Goal: Communication & Community: Answer question/provide support

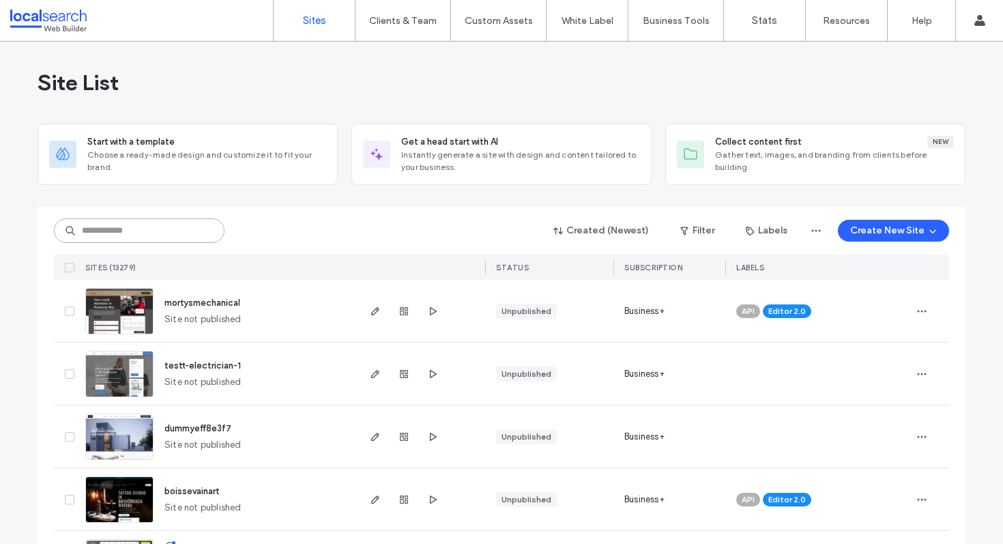
click at [151, 235] on input at bounding box center [139, 230] width 171 height 25
paste input "********"
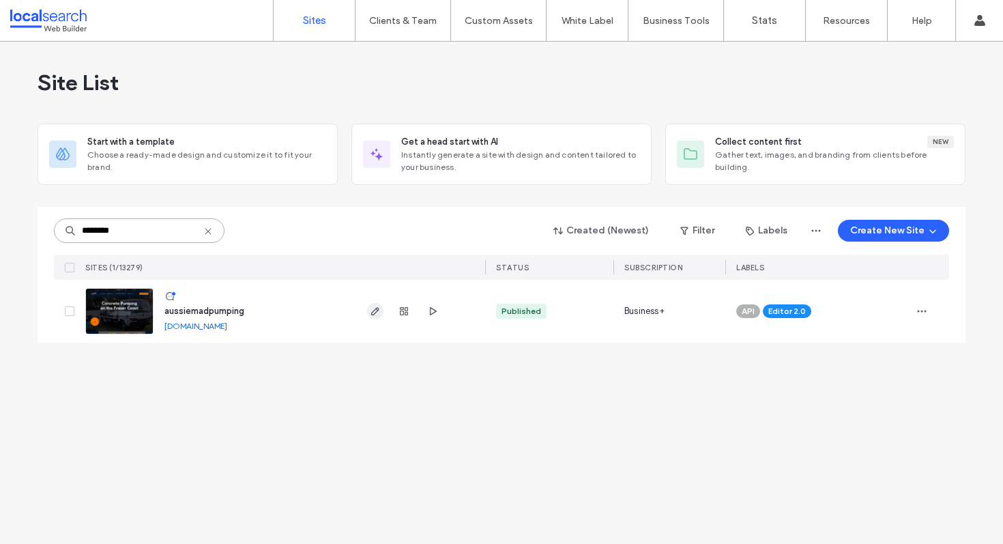
type input "********"
click at [374, 312] on icon "button" at bounding box center [375, 311] width 11 height 11
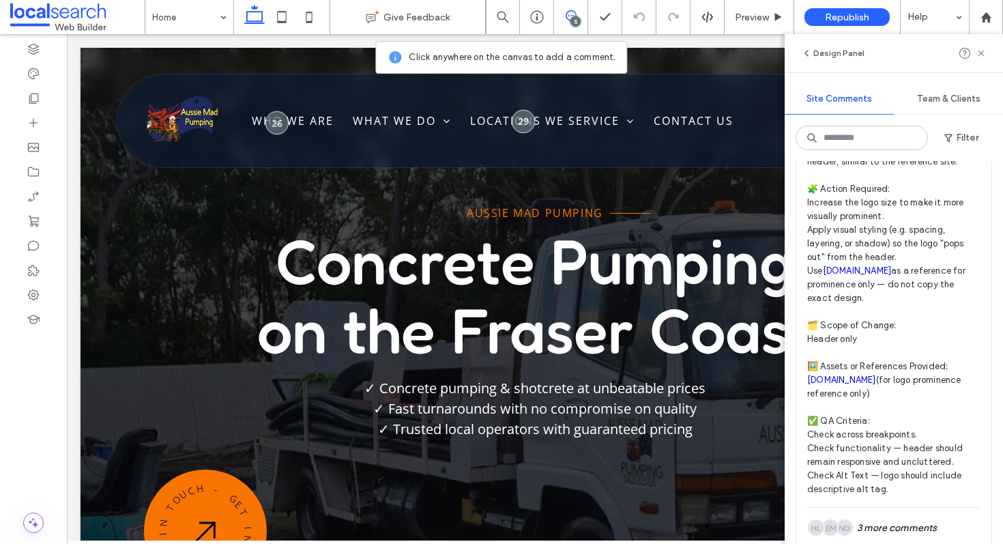
scroll to position [2707, 0]
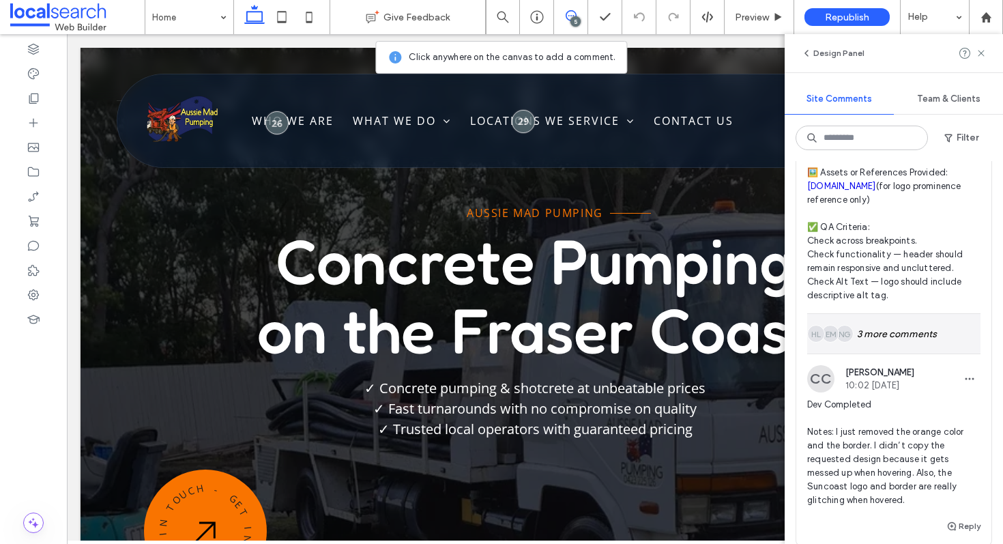
click at [900, 334] on div "NG EM HL 3 more comments" at bounding box center [893, 334] width 173 height 40
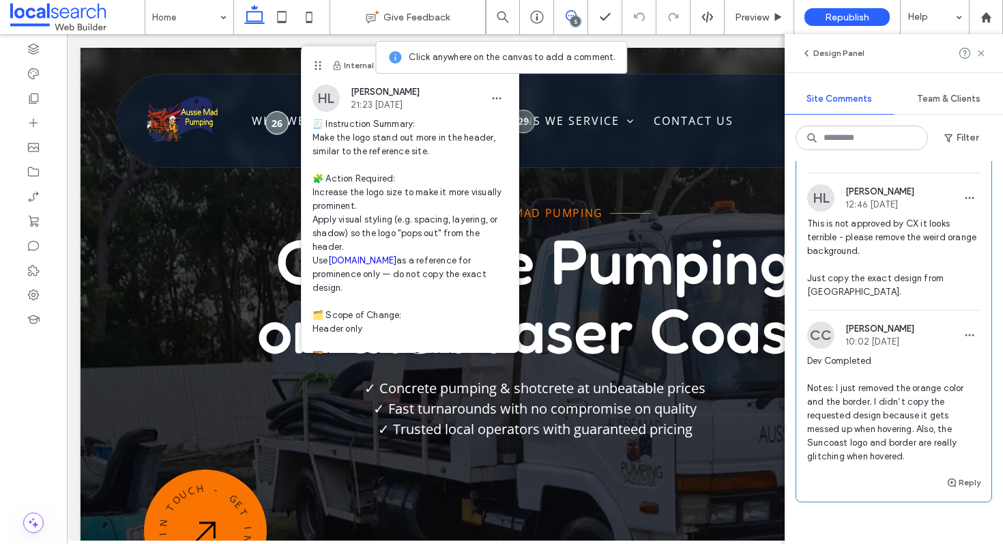
scroll to position [2991, 0]
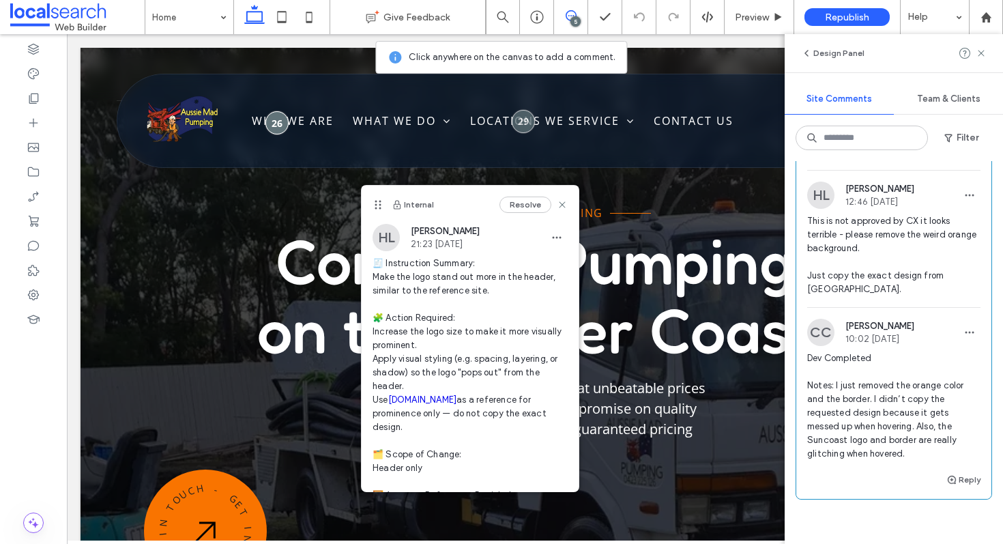
drag, startPoint x: 316, startPoint y: 62, endPoint x: 376, endPoint y: 201, distance: 151.6
click at [376, 201] on use at bounding box center [378, 205] width 6 height 9
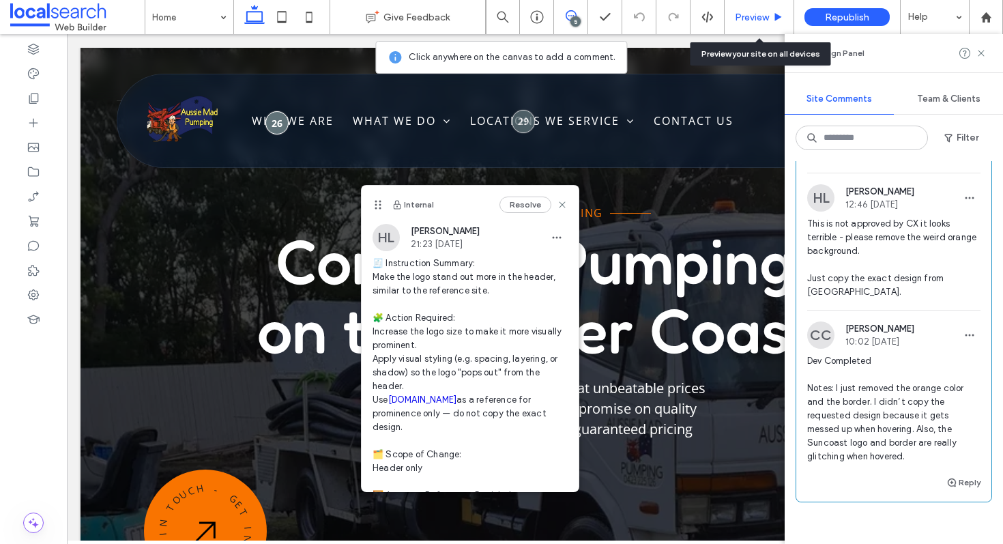
click at [753, 19] on span "Preview" at bounding box center [752, 18] width 34 height 12
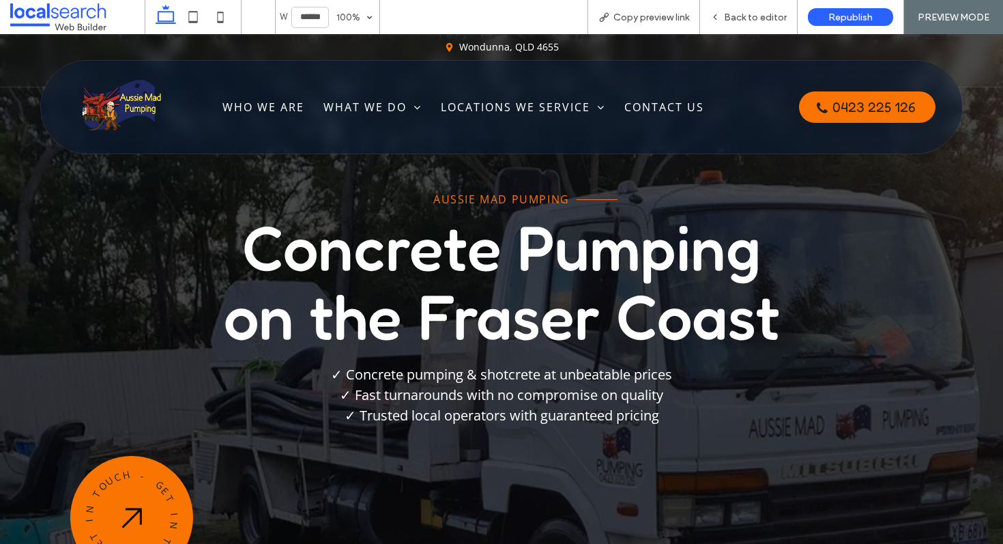
click at [624, 20] on span "Copy preview link" at bounding box center [651, 18] width 76 height 12
click at [727, 19] on span "Back to editor" at bounding box center [755, 18] width 63 height 12
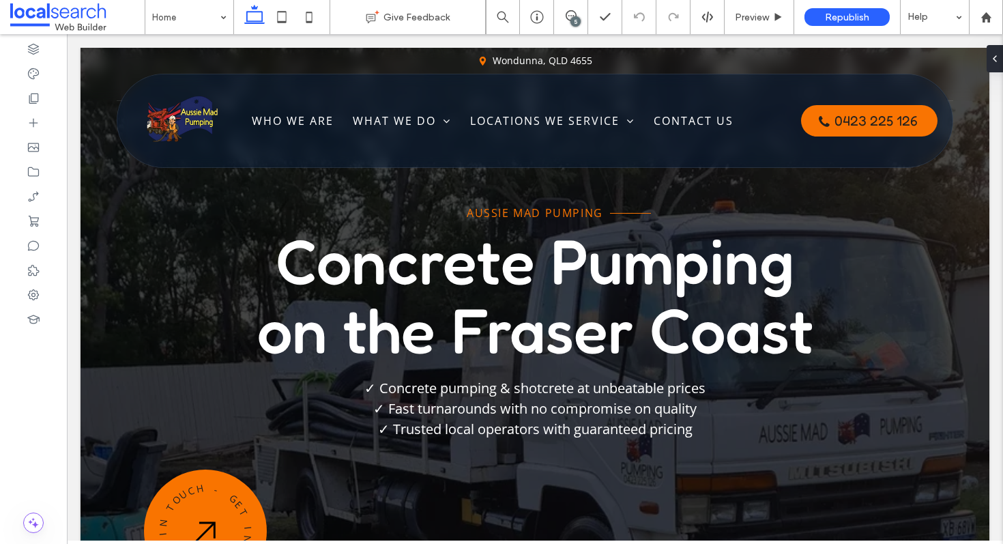
click at [574, 23] on div "5" at bounding box center [575, 21] width 10 height 10
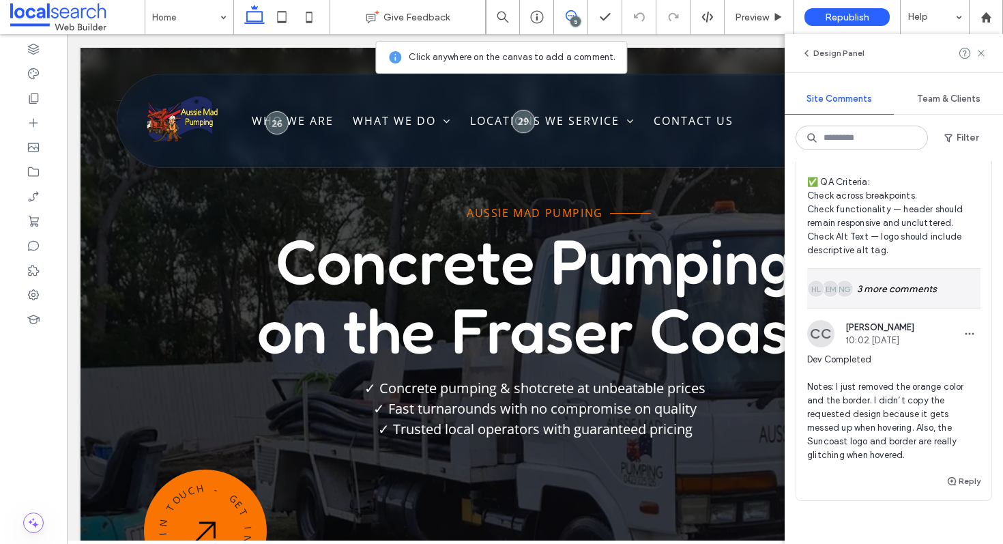
click at [881, 297] on div "NG EM HL 3 more comments" at bounding box center [893, 289] width 173 height 40
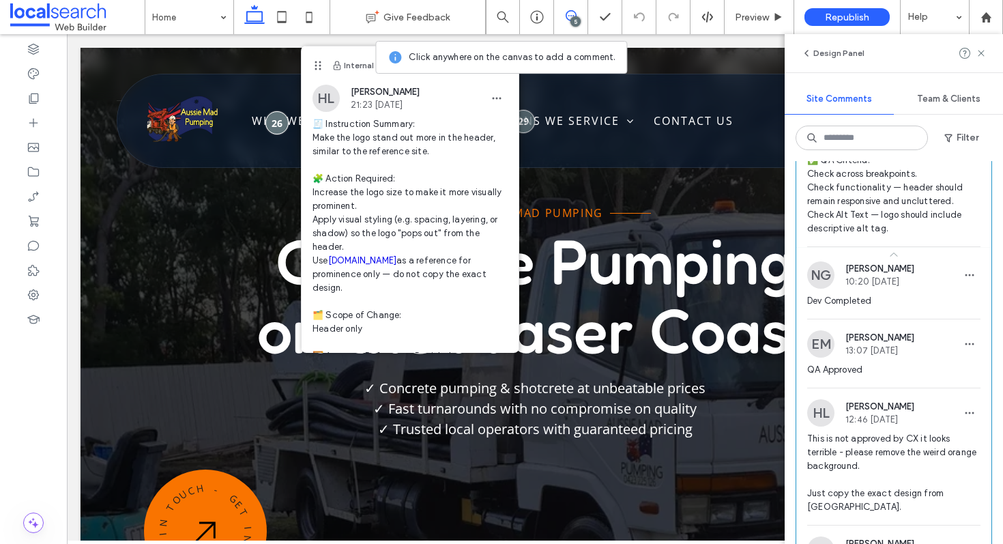
scroll to position [2774, 0]
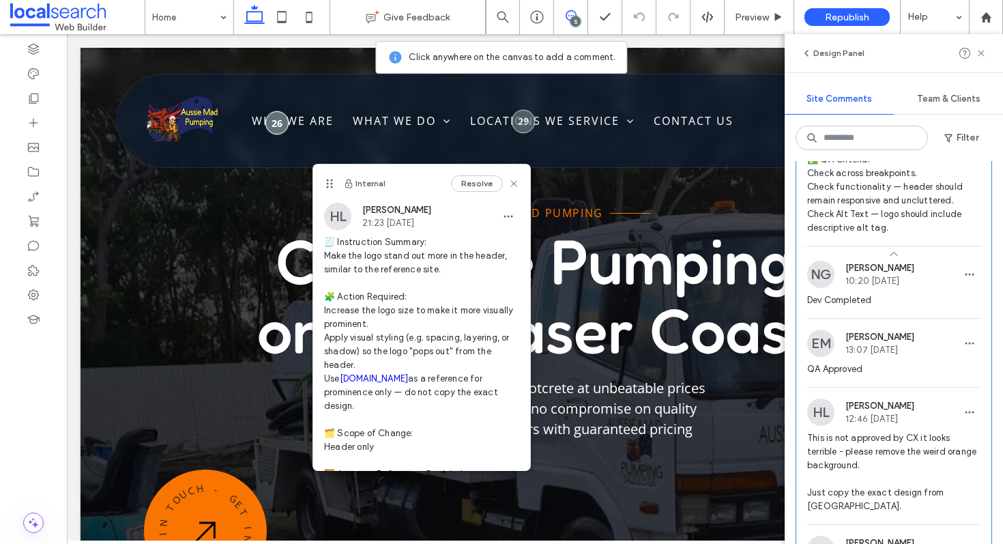
drag, startPoint x: 317, startPoint y: 62, endPoint x: 328, endPoint y: 180, distance: 118.6
click at [328, 180] on use at bounding box center [329, 183] width 6 height 9
click at [508, 182] on icon at bounding box center [513, 183] width 11 height 11
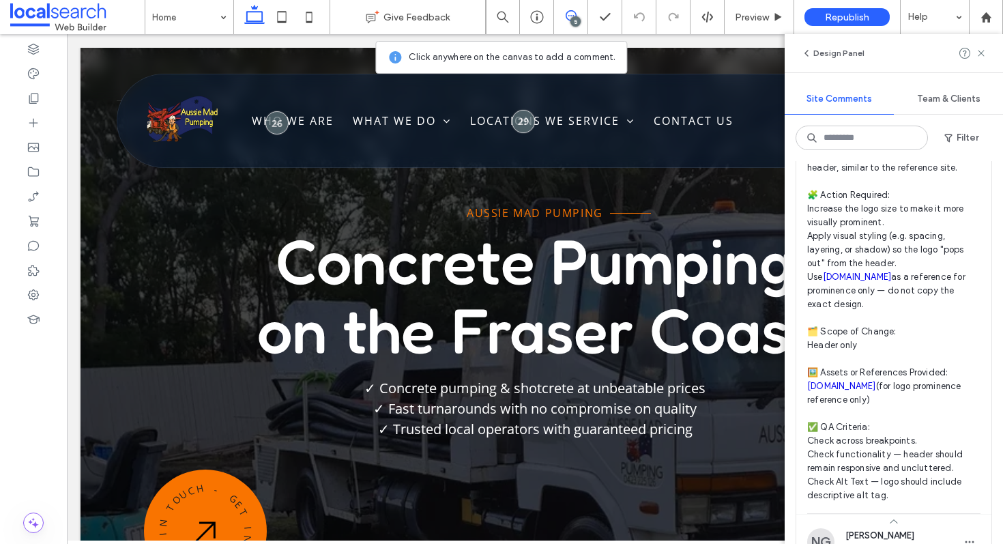
scroll to position [2501, 0]
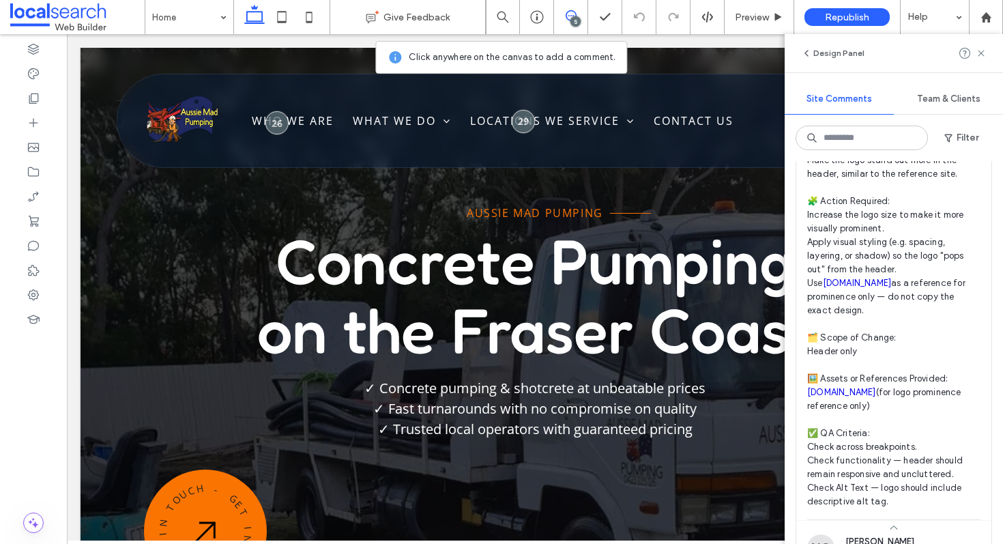
click at [865, 285] on link "[DOMAIN_NAME]" at bounding box center [857, 283] width 69 height 10
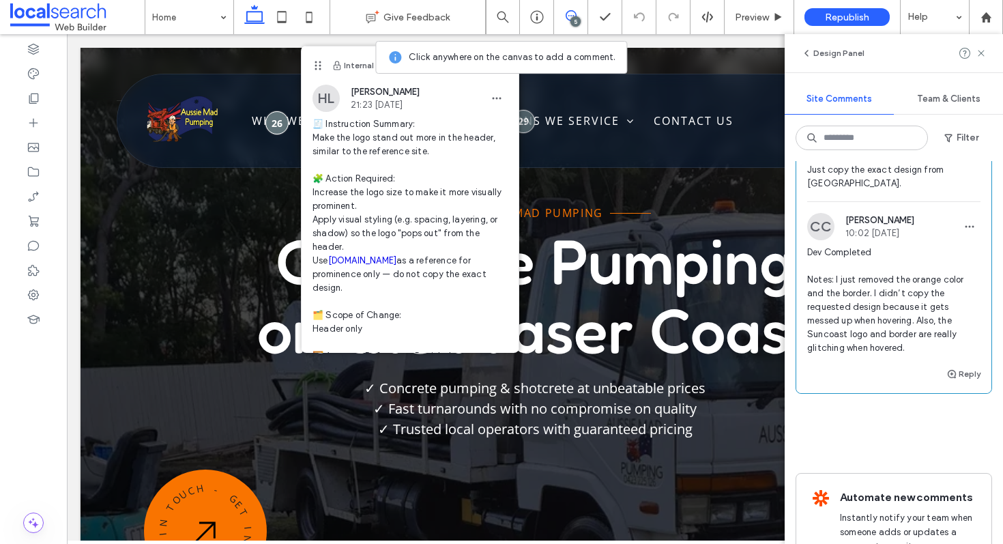
scroll to position [3015, 0]
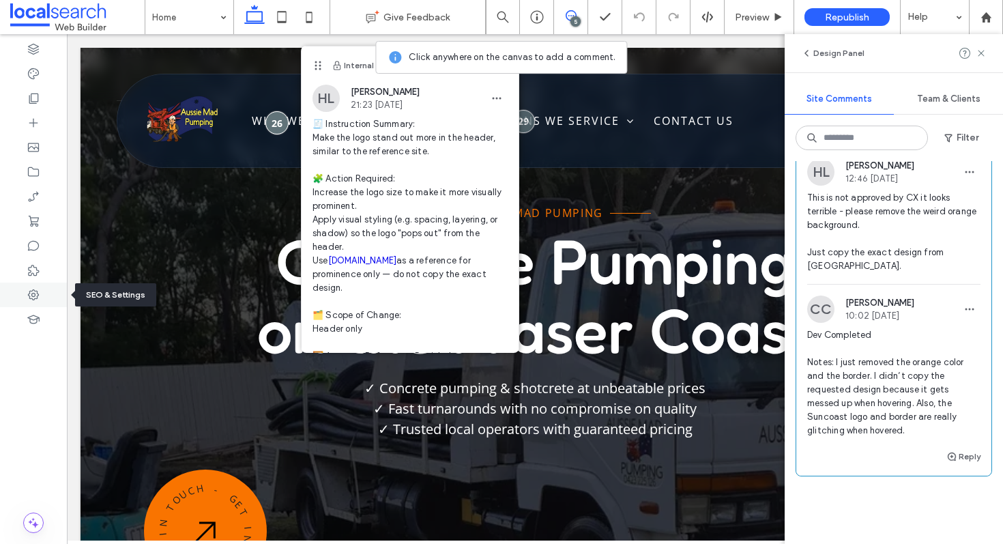
click at [28, 293] on use at bounding box center [33, 294] width 11 height 11
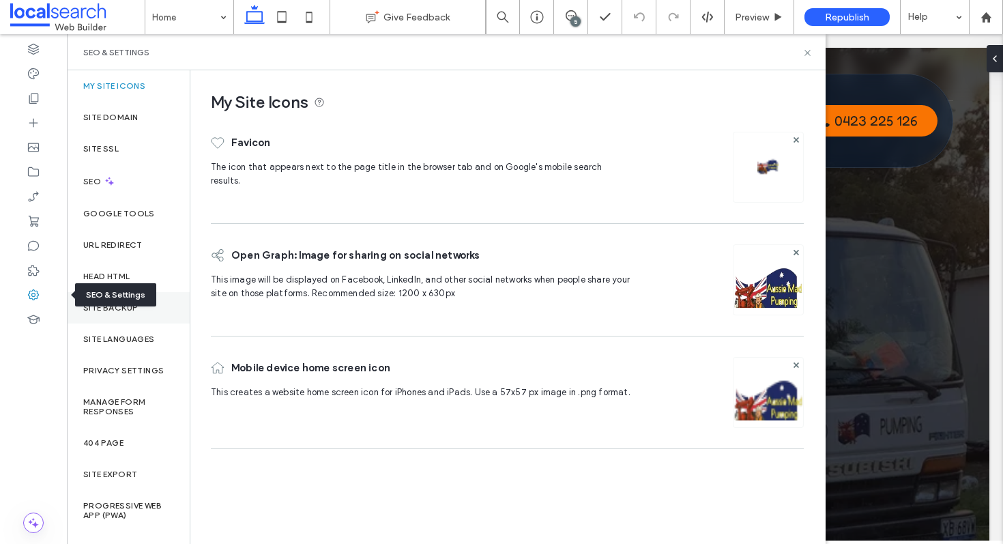
scroll to position [0, 0]
click at [145, 314] on div "Site Backup" at bounding box center [128, 307] width 123 height 31
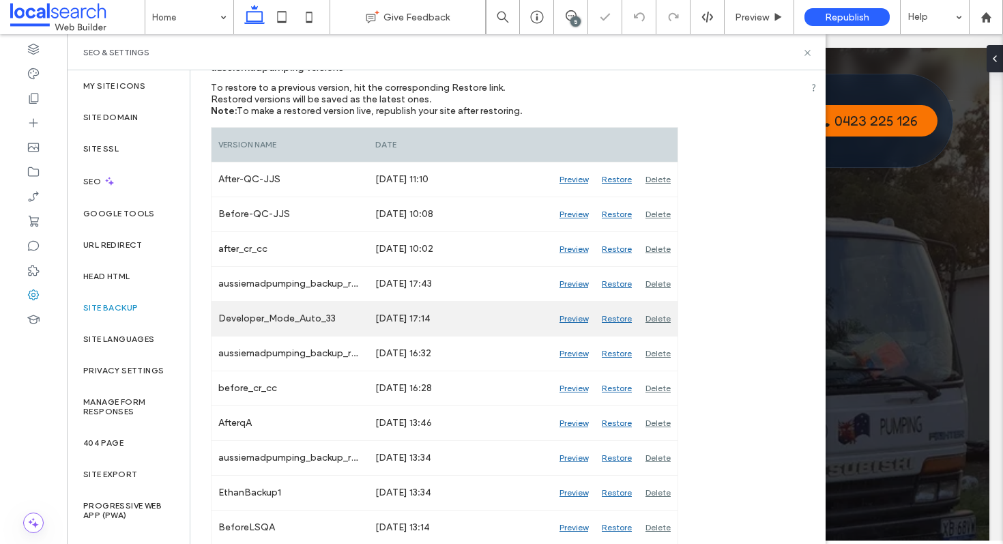
scroll to position [177, 0]
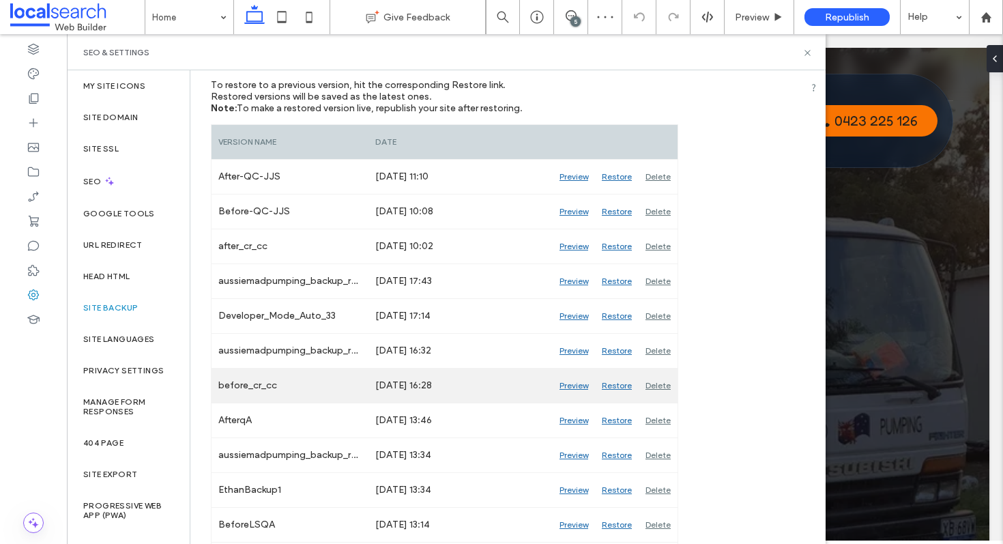
click at [566, 386] on div "Preview" at bounding box center [574, 385] width 42 height 34
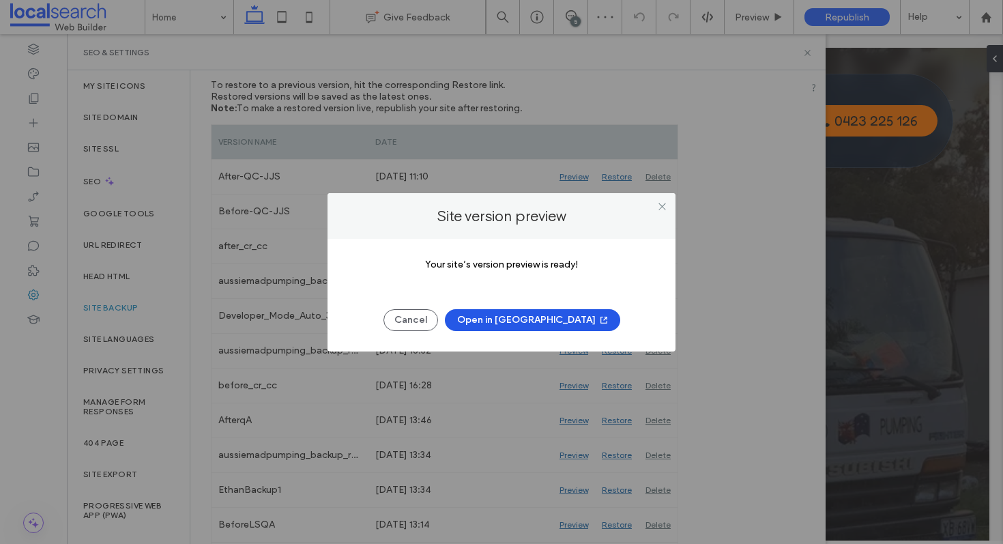
click at [504, 317] on button "Open in [GEOGRAPHIC_DATA]" at bounding box center [532, 320] width 175 height 22
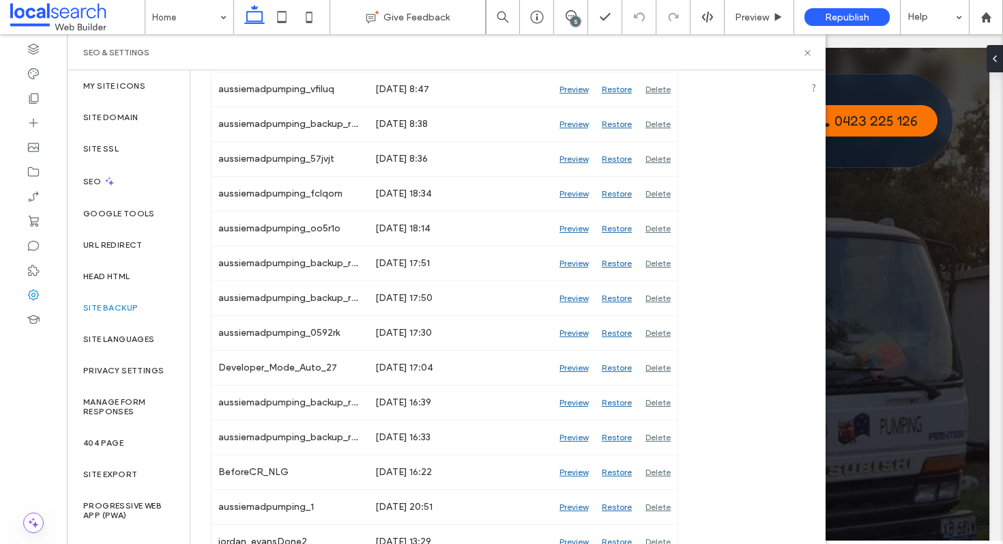
scroll to position [786, 0]
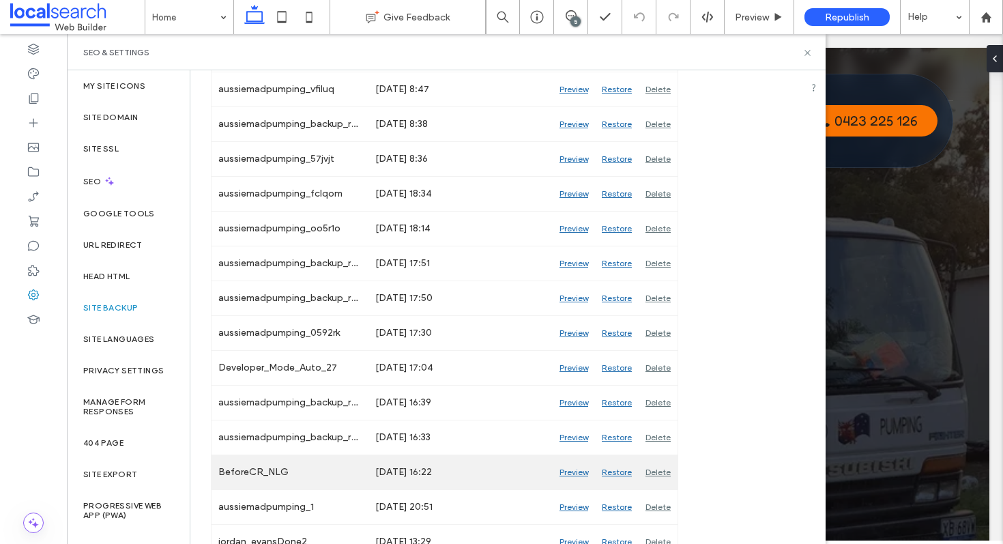
click at [570, 465] on div "Preview" at bounding box center [574, 472] width 42 height 34
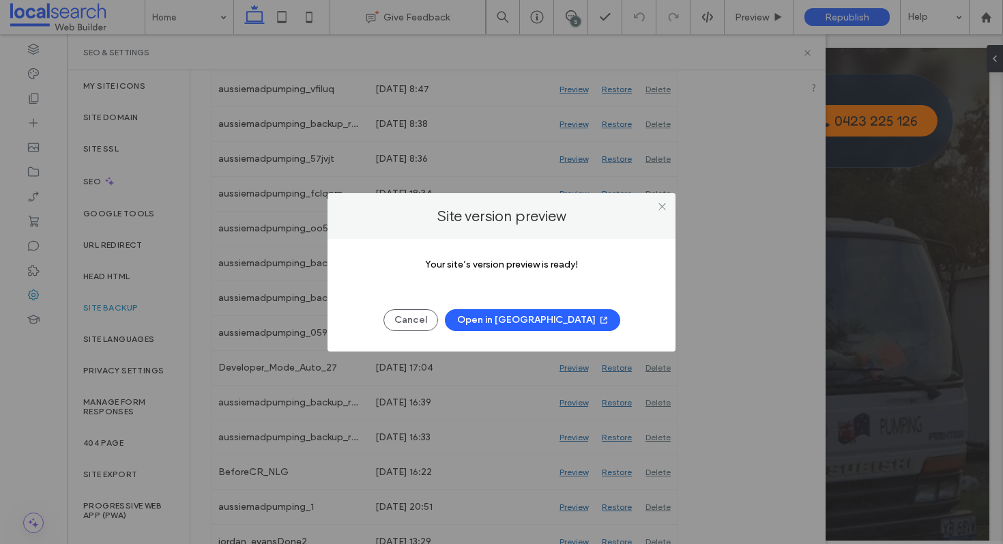
click at [517, 324] on button "Open in [GEOGRAPHIC_DATA]" at bounding box center [532, 320] width 175 height 22
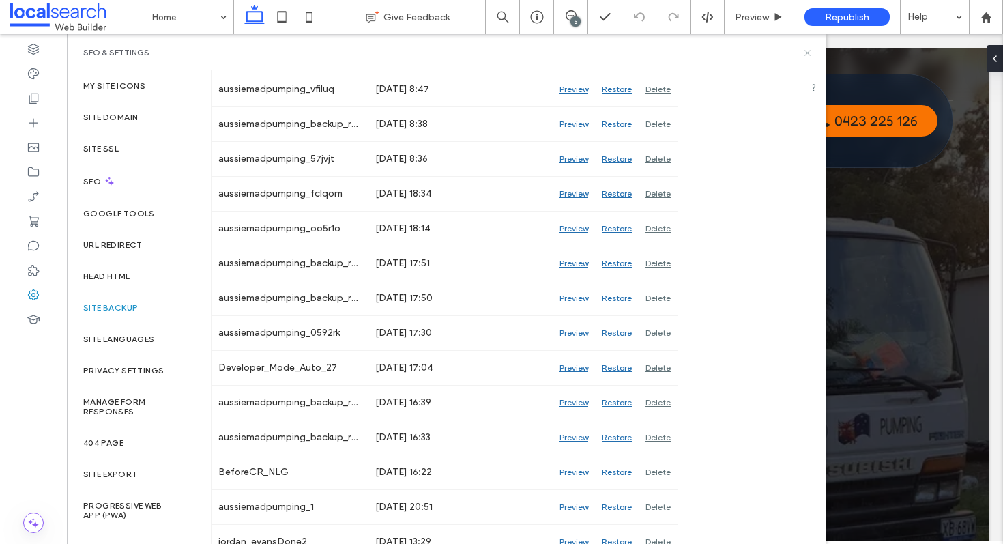
drag, startPoint x: 808, startPoint y: 49, endPoint x: 659, endPoint y: 8, distance: 154.5
click at [808, 49] on icon at bounding box center [807, 53] width 10 height 10
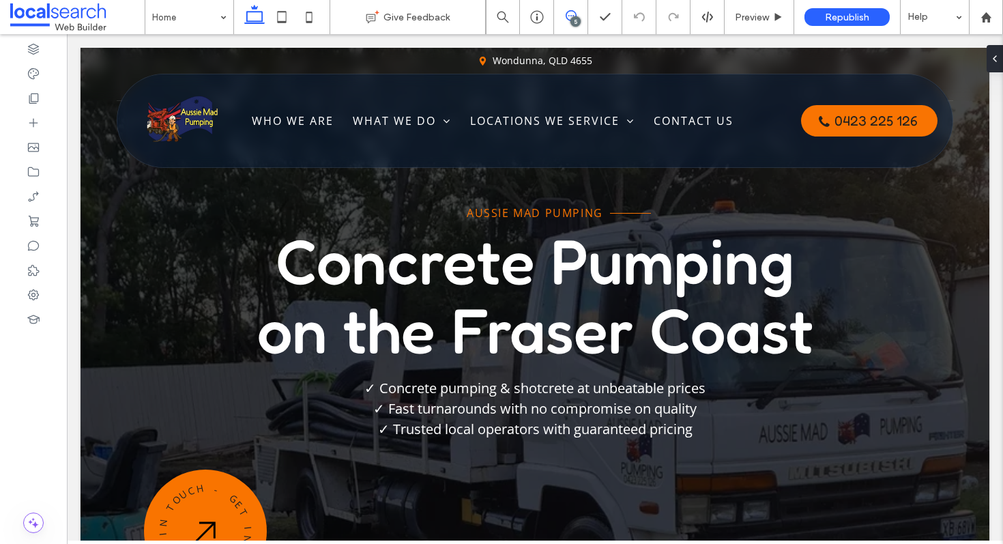
click at [574, 12] on use at bounding box center [571, 15] width 11 height 11
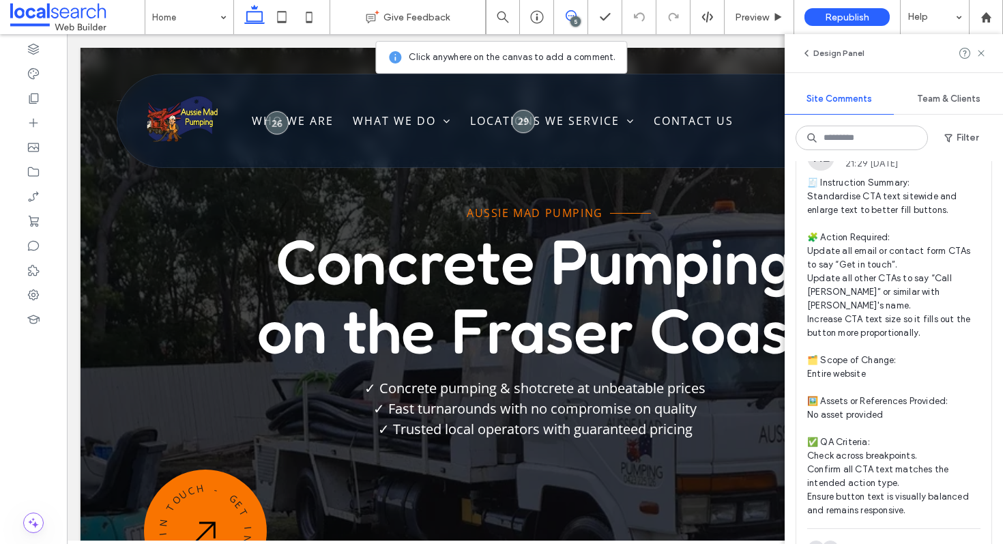
scroll to position [1650, 0]
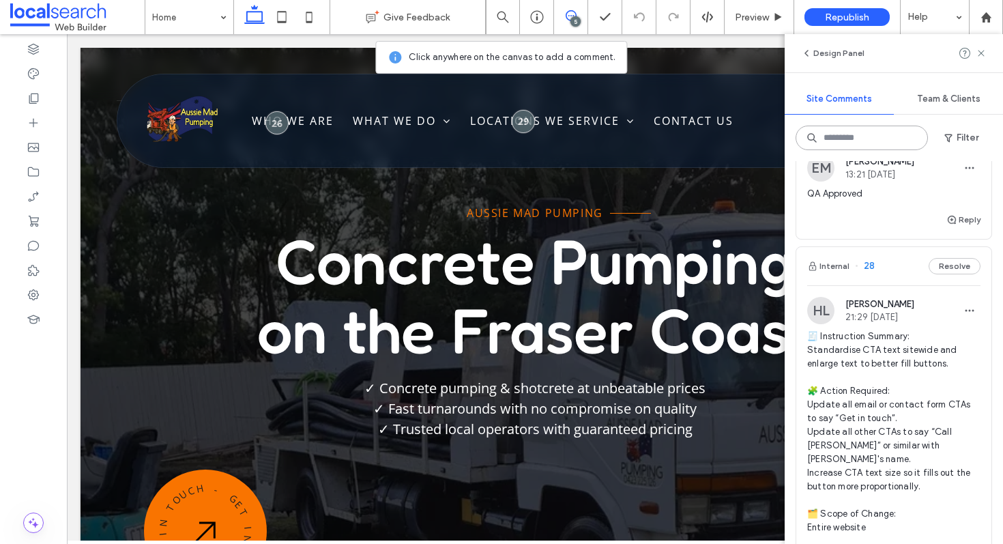
click at [871, 139] on input at bounding box center [862, 138] width 132 height 25
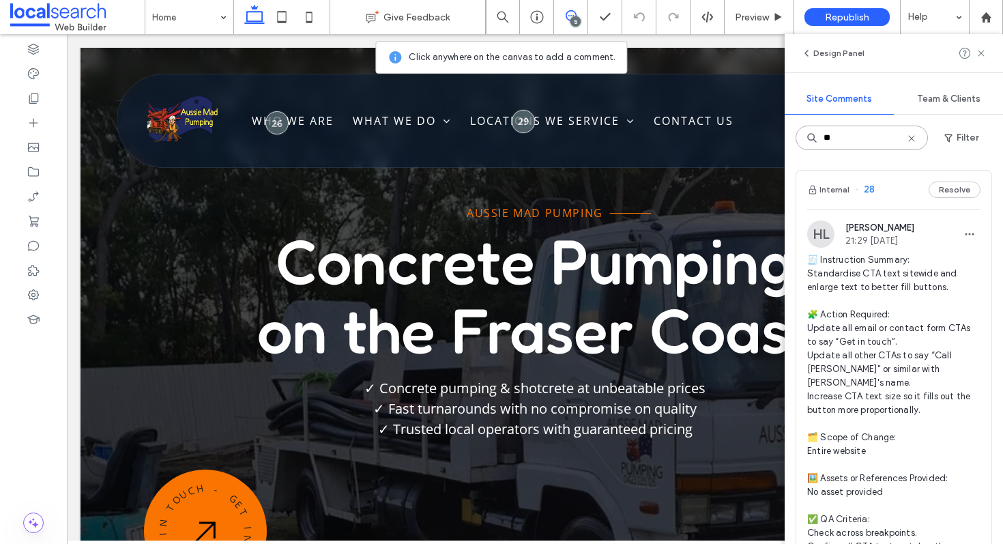
scroll to position [3, 0]
type input "**"
click at [887, 181] on div "Internal 28 Resolve" at bounding box center [893, 189] width 195 height 38
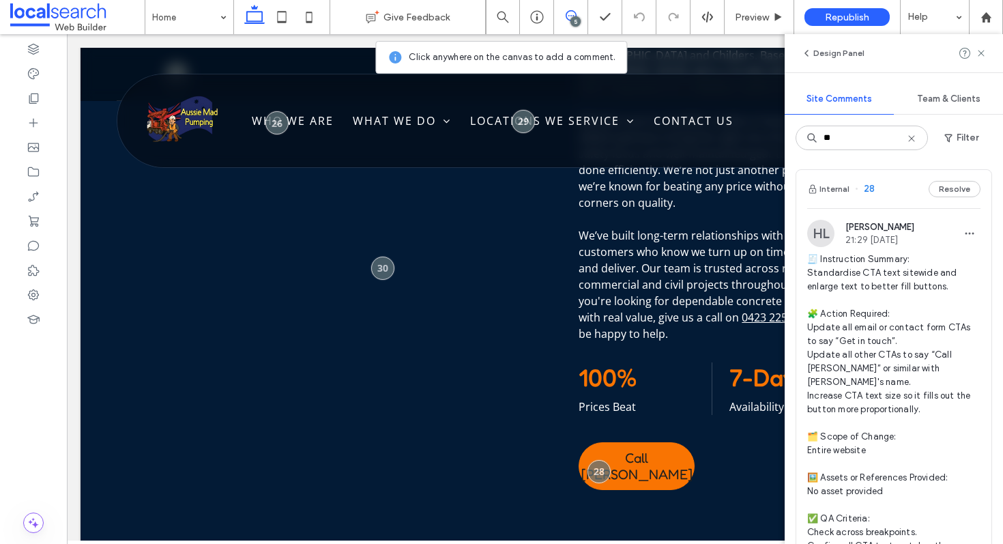
scroll to position [1150, 0]
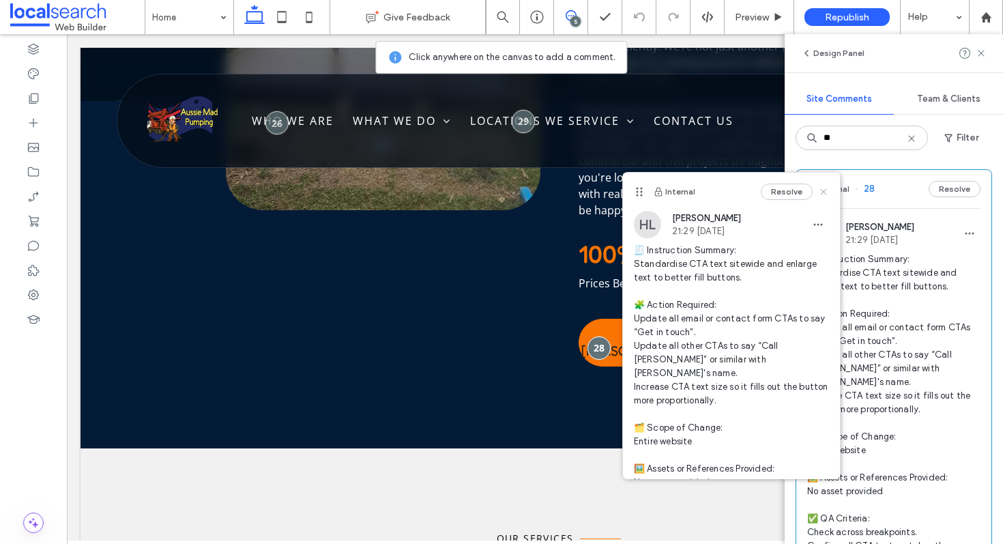
click at [818, 187] on icon at bounding box center [823, 191] width 11 height 11
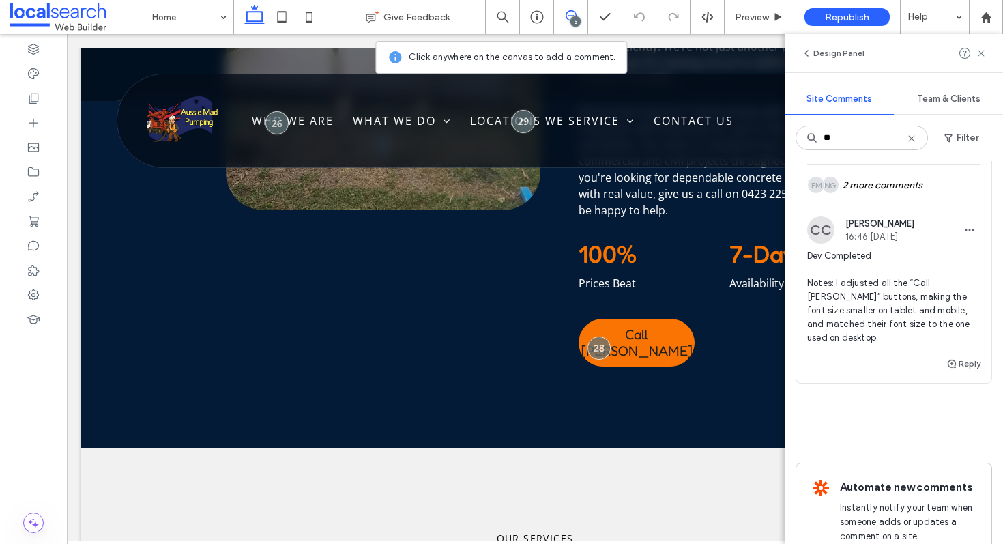
scroll to position [304, 0]
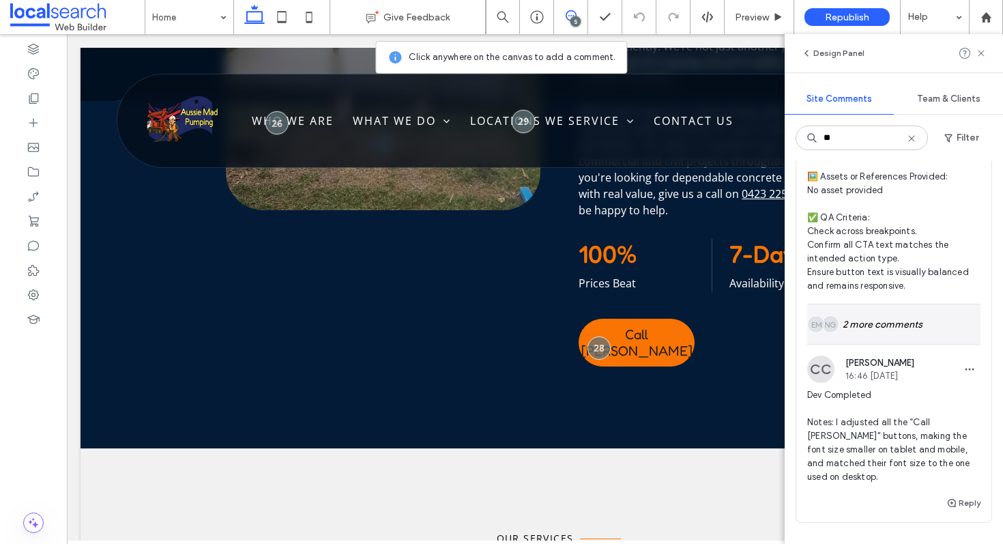
click at [875, 304] on div "NG EM 2 more comments" at bounding box center [893, 324] width 173 height 40
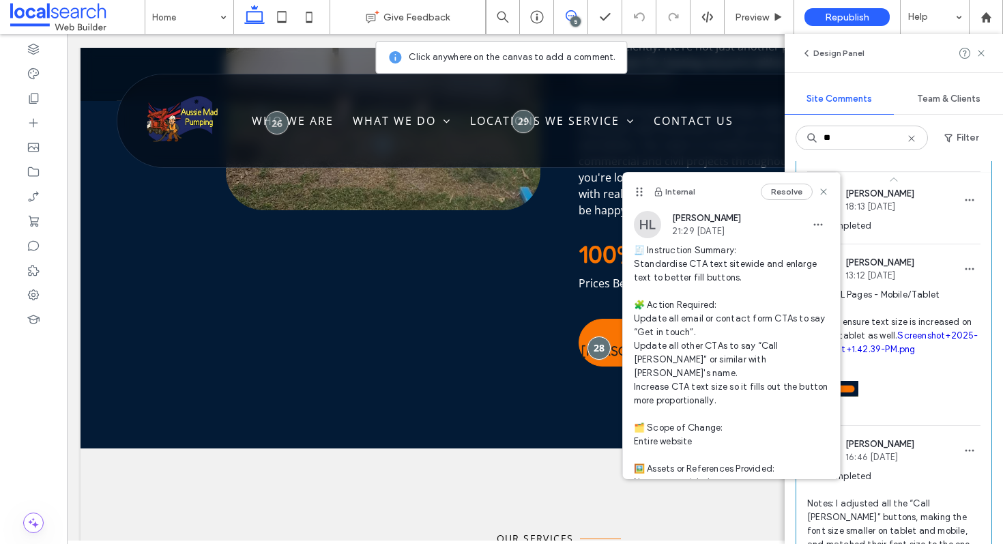
scroll to position [478, 0]
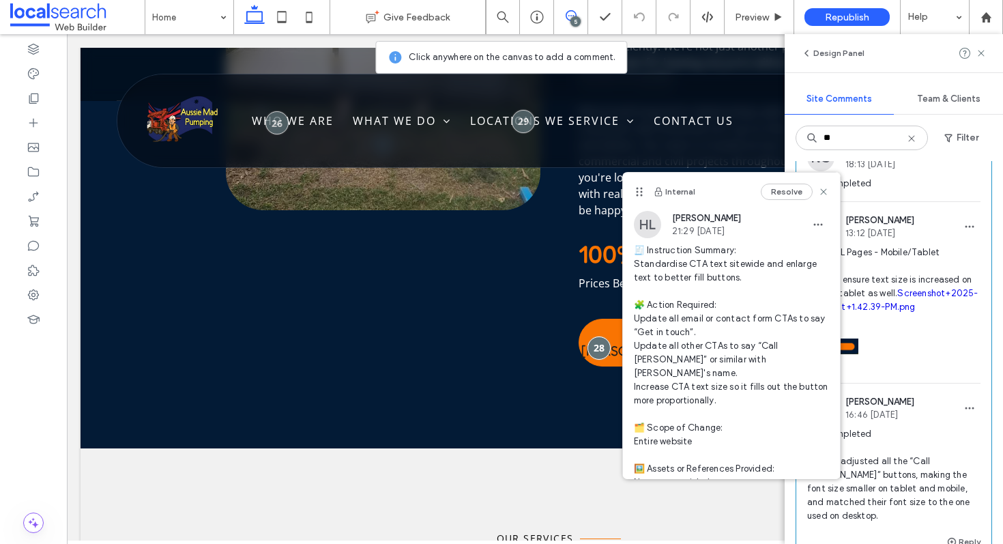
click at [818, 193] on icon at bounding box center [823, 191] width 11 height 11
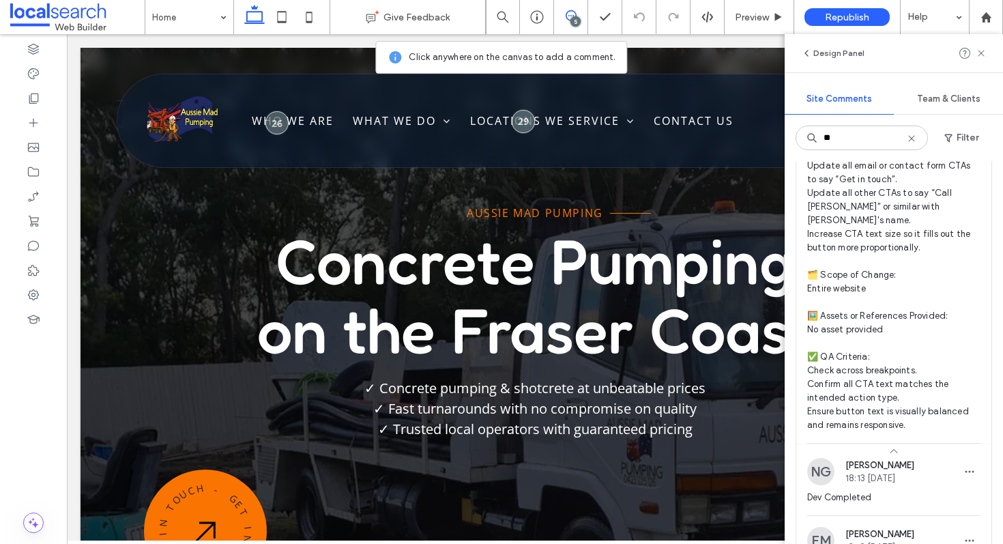
scroll to position [0, 0]
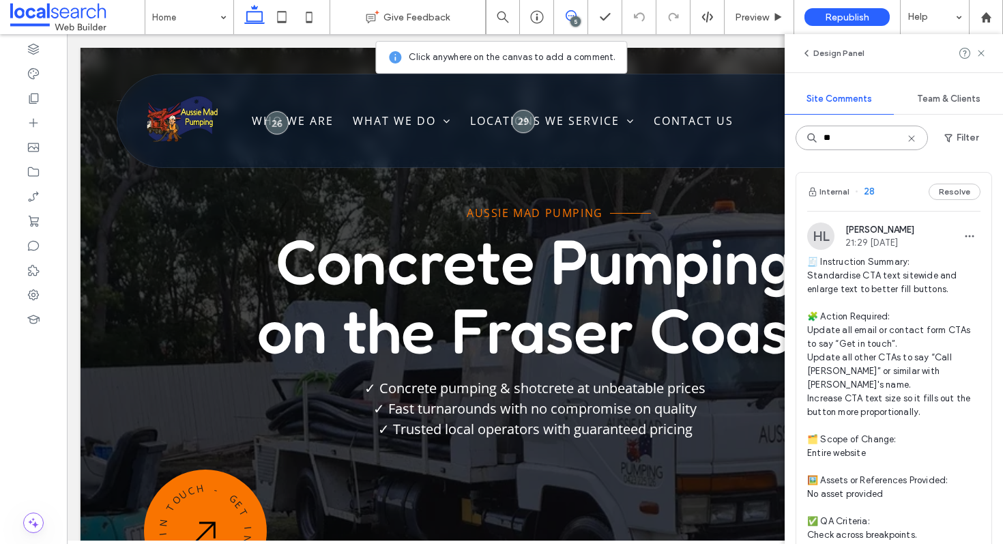
click at [847, 134] on input "**" at bounding box center [862, 138] width 132 height 25
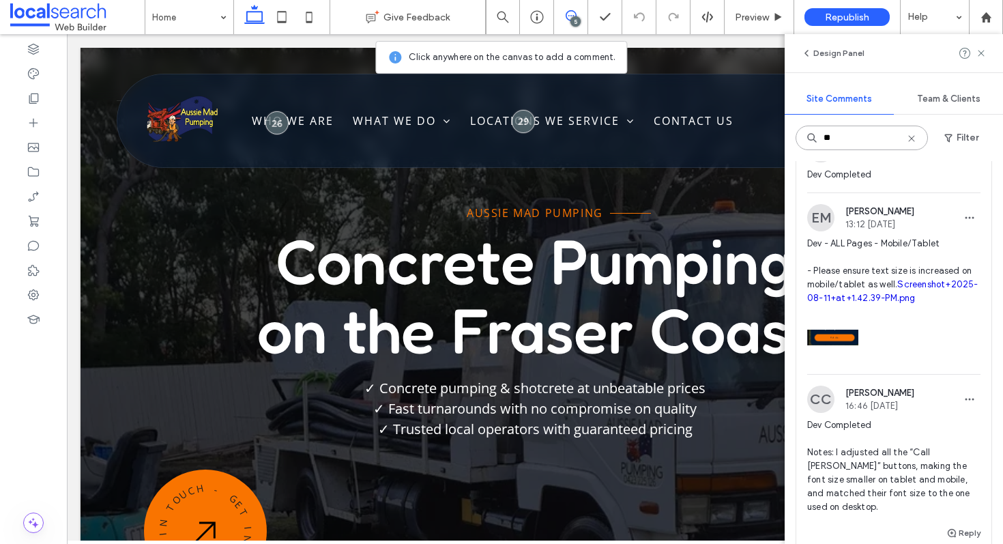
scroll to position [488, 0]
click at [834, 283] on link "Screenshot+2025-08-11+at+1.42.39-PM.png" at bounding box center [892, 290] width 171 height 24
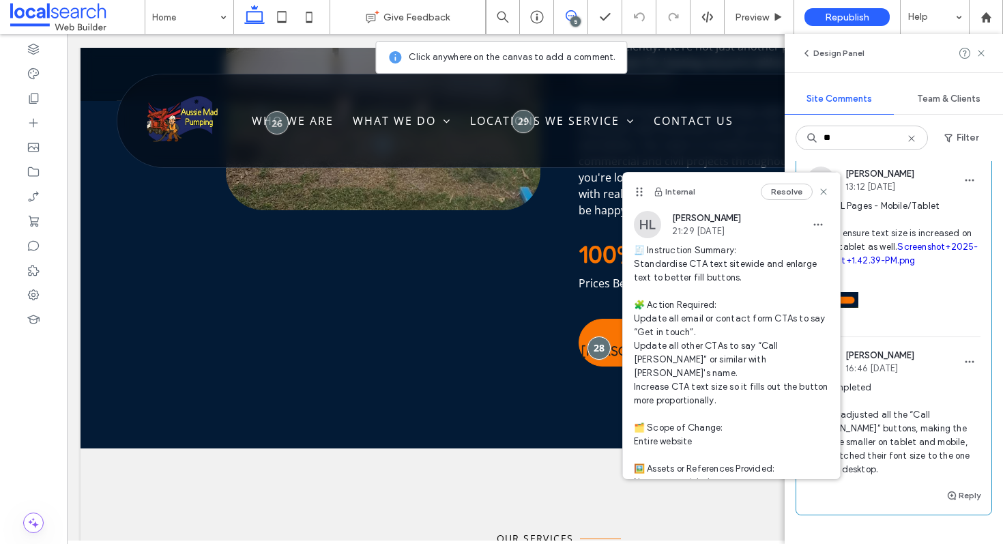
scroll to position [525, 0]
click at [820, 190] on use at bounding box center [823, 192] width 6 height 6
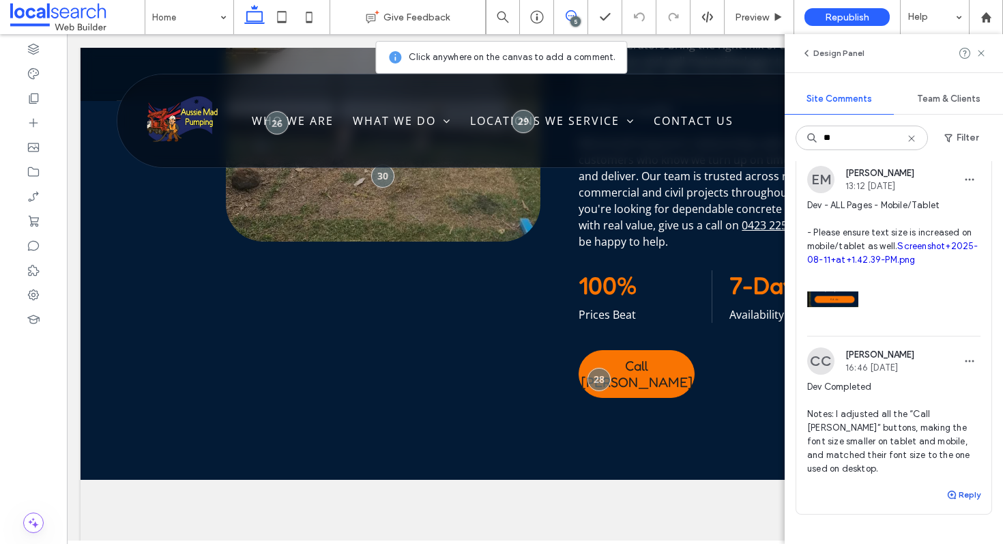
click at [959, 497] on button "Reply" at bounding box center [963, 495] width 34 height 16
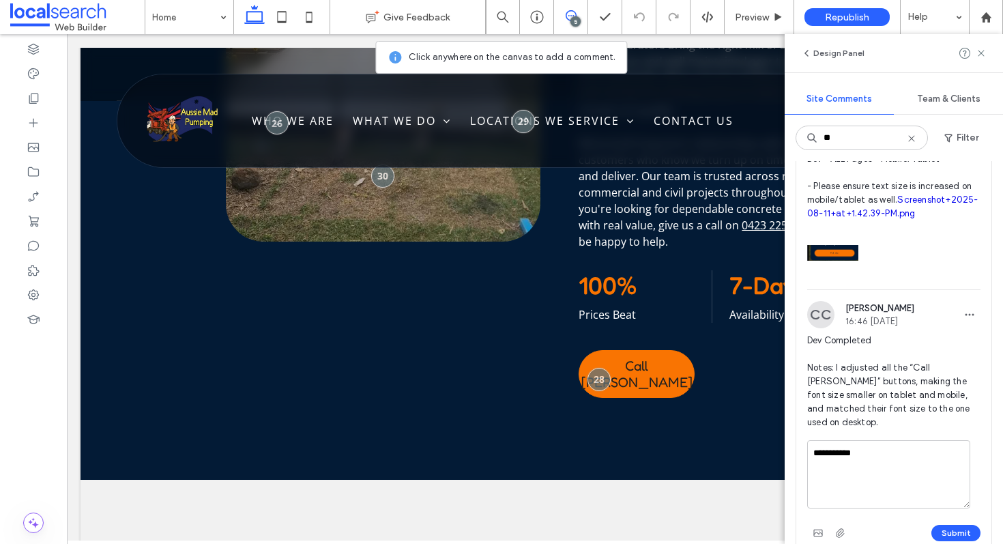
scroll to position [603, 0]
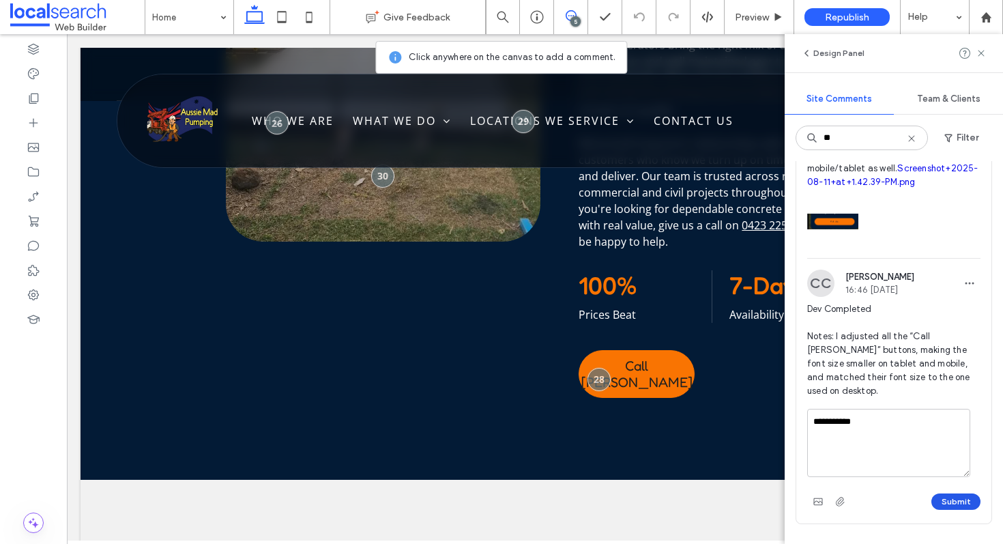
type textarea "**********"
click at [944, 497] on button "Submit" at bounding box center [955, 501] width 49 height 16
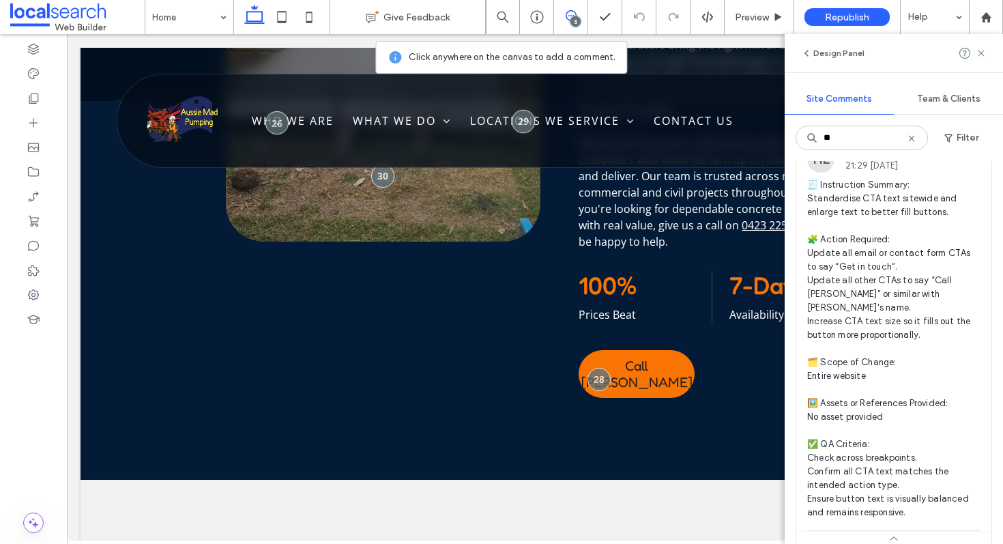
scroll to position [54, 0]
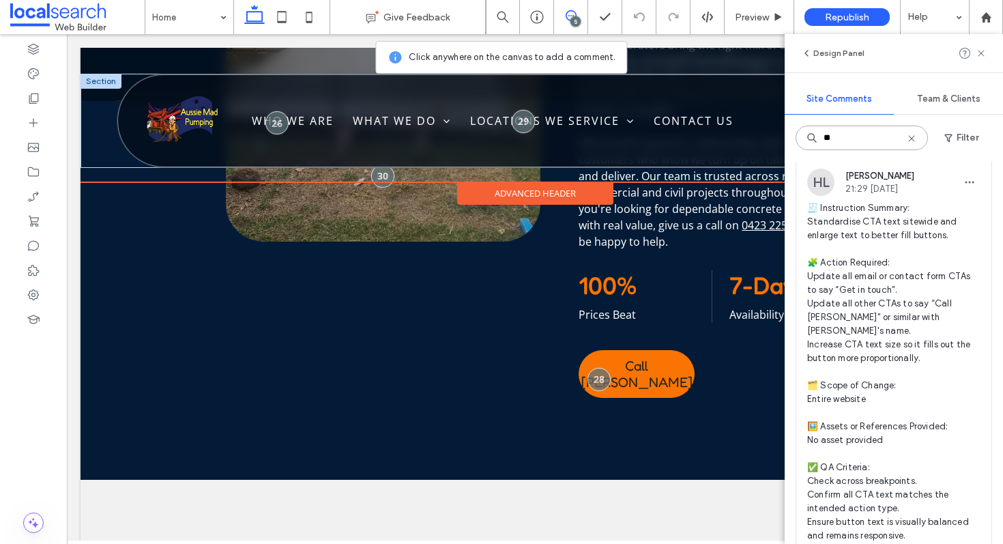
drag, startPoint x: 907, startPoint y: 175, endPoint x: 761, endPoint y: 139, distance: 150.4
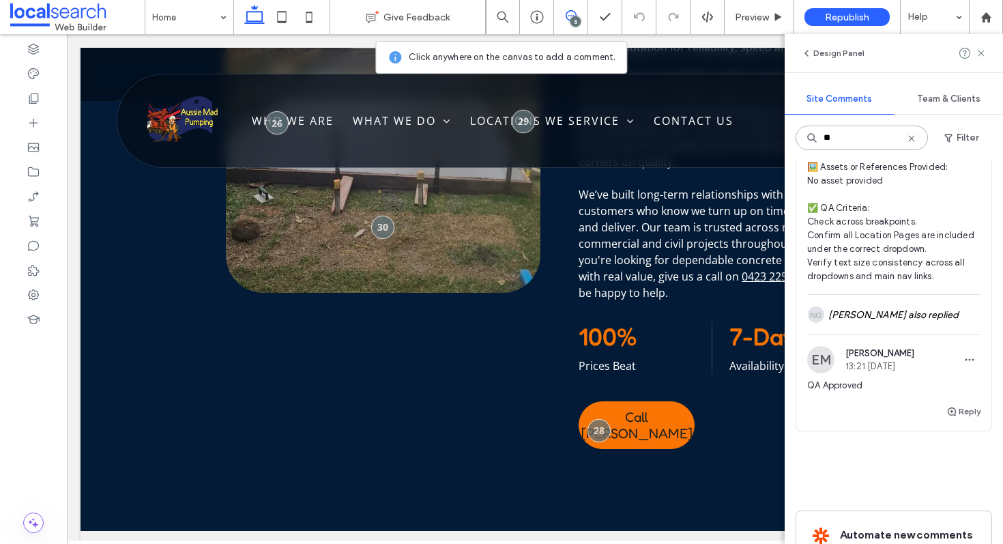
scroll to position [0, 0]
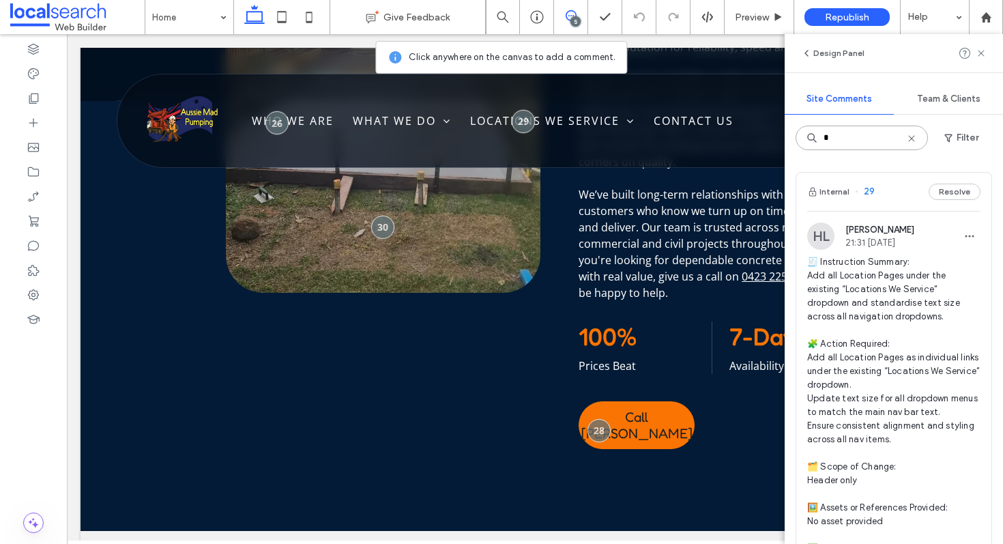
type input "*"
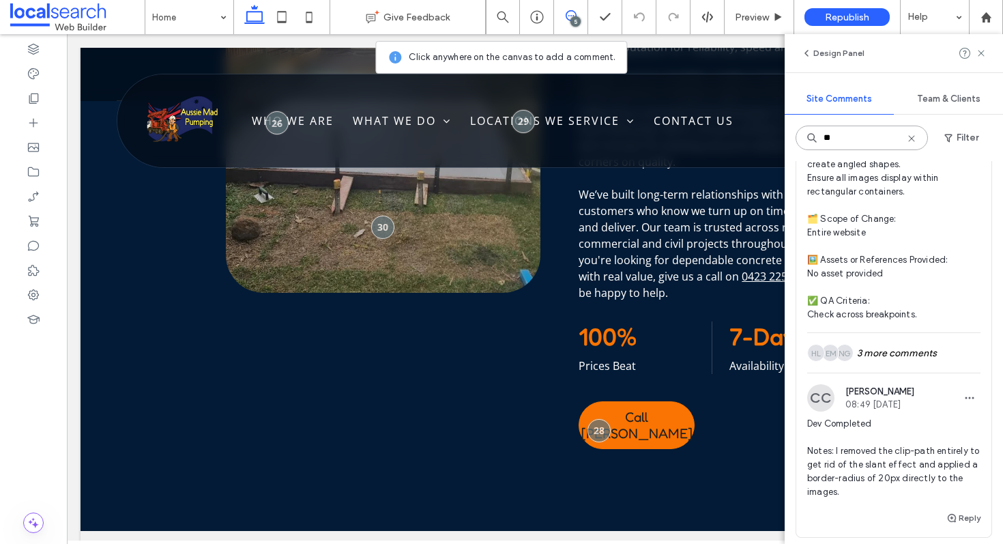
scroll to position [209, 0]
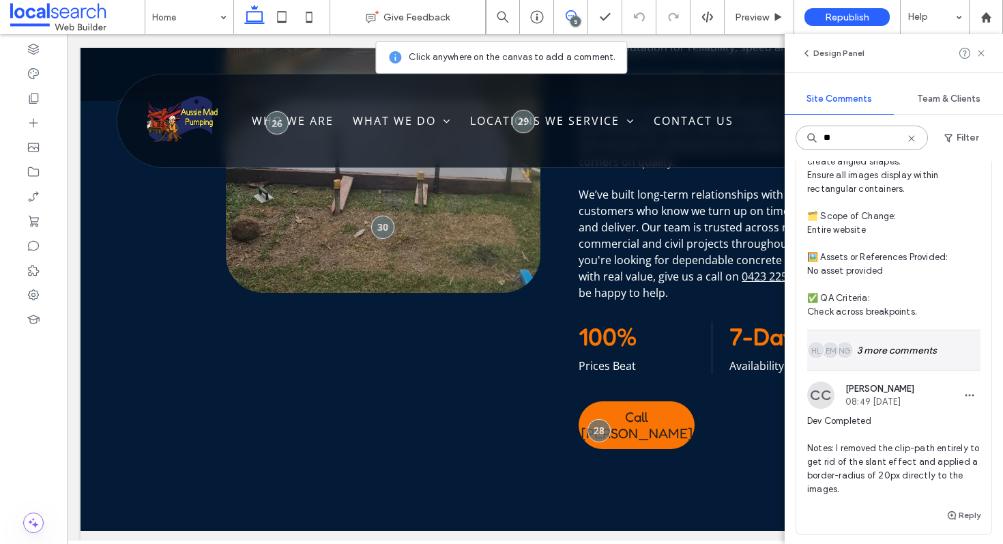
type input "**"
click at [880, 347] on div "NG EM HL 3 more comments" at bounding box center [893, 350] width 173 height 40
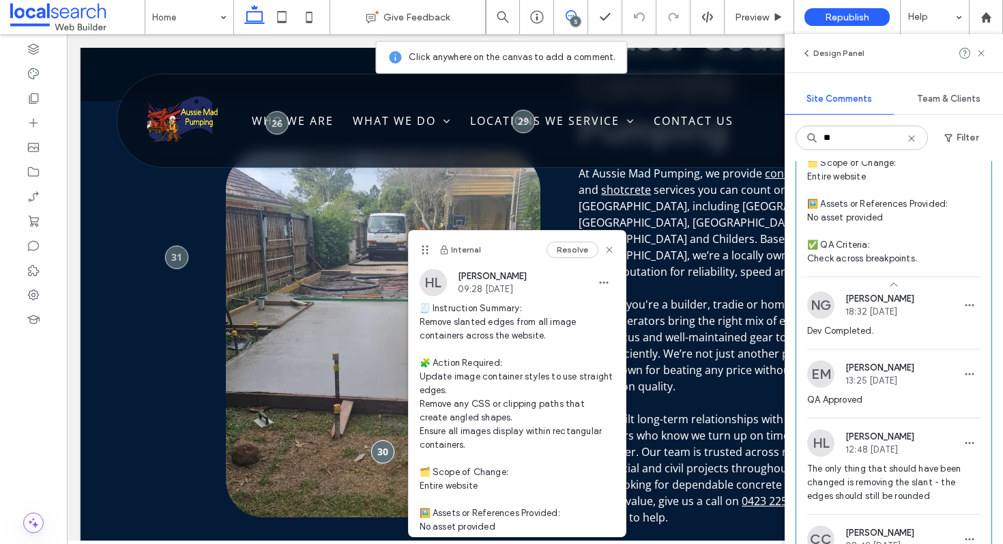
scroll to position [264, 0]
click at [604, 248] on icon at bounding box center [609, 249] width 11 height 11
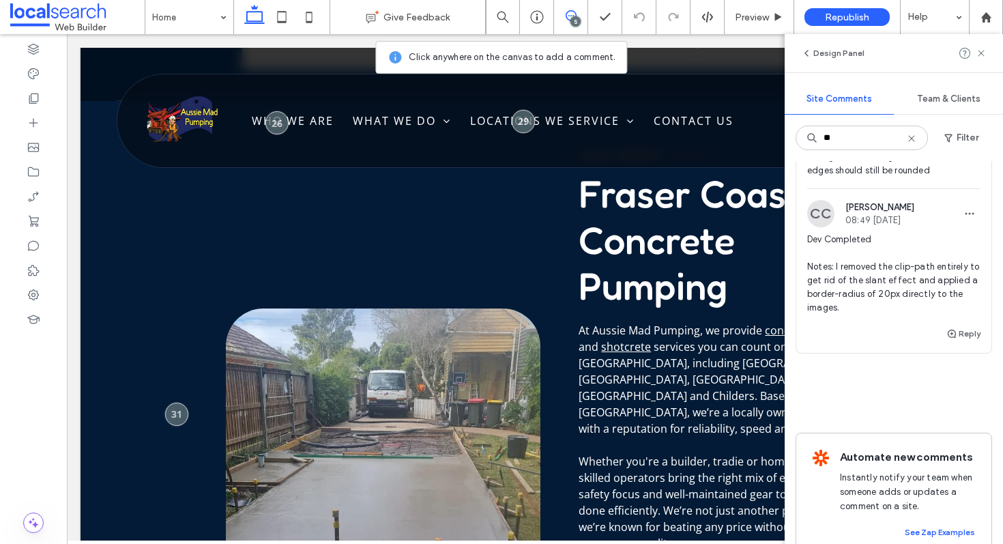
scroll to position [581, 0]
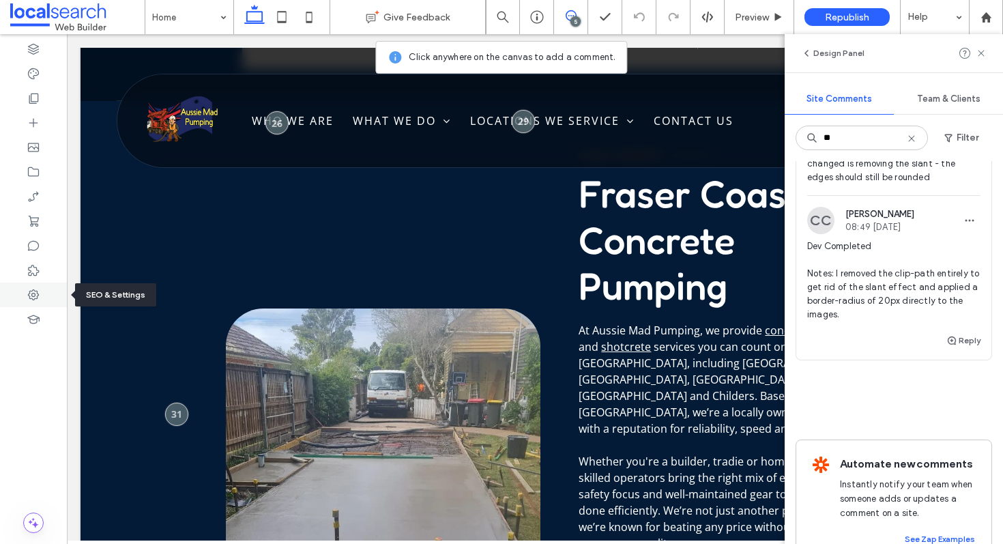
click at [25, 289] on div at bounding box center [33, 294] width 67 height 25
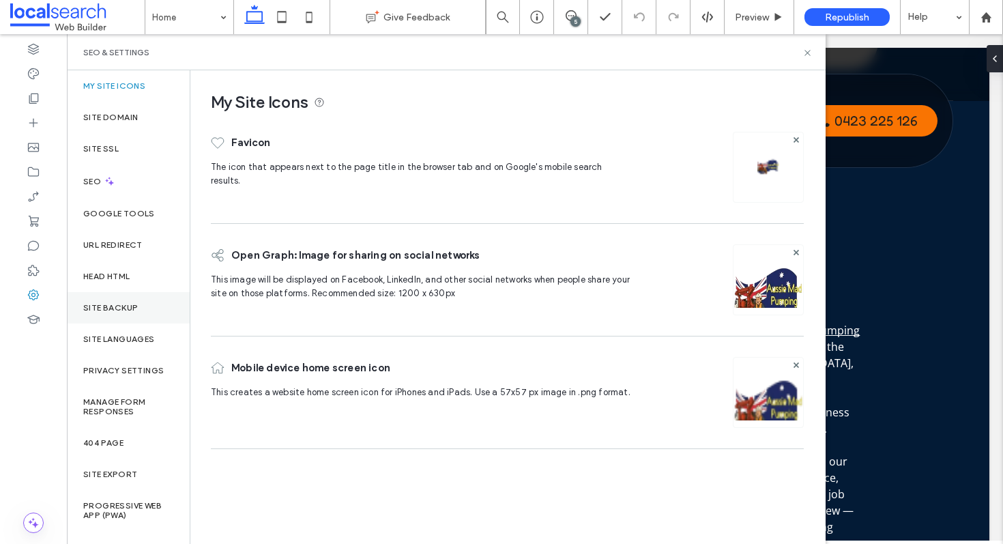
click at [134, 323] on div "Site Backup" at bounding box center [128, 307] width 123 height 31
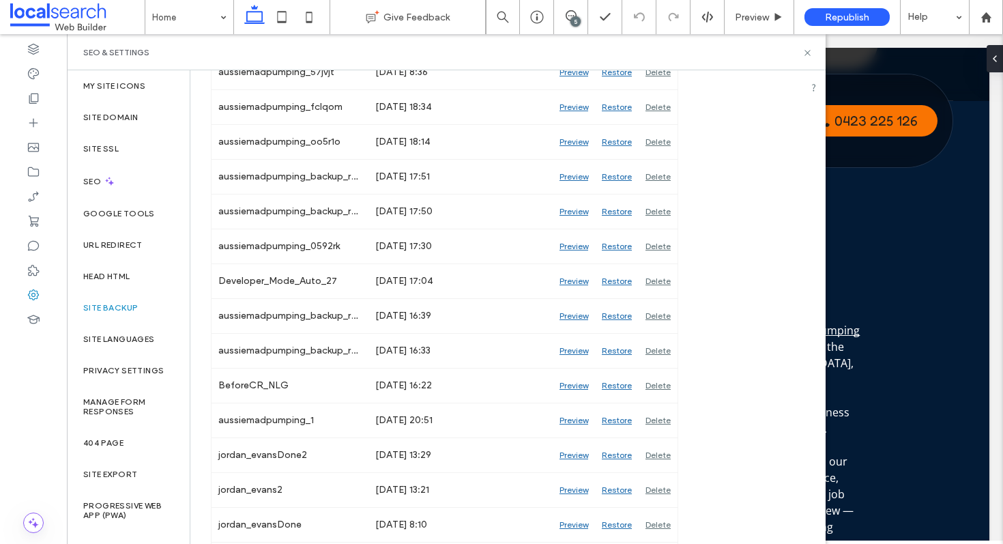
scroll to position [873, 0]
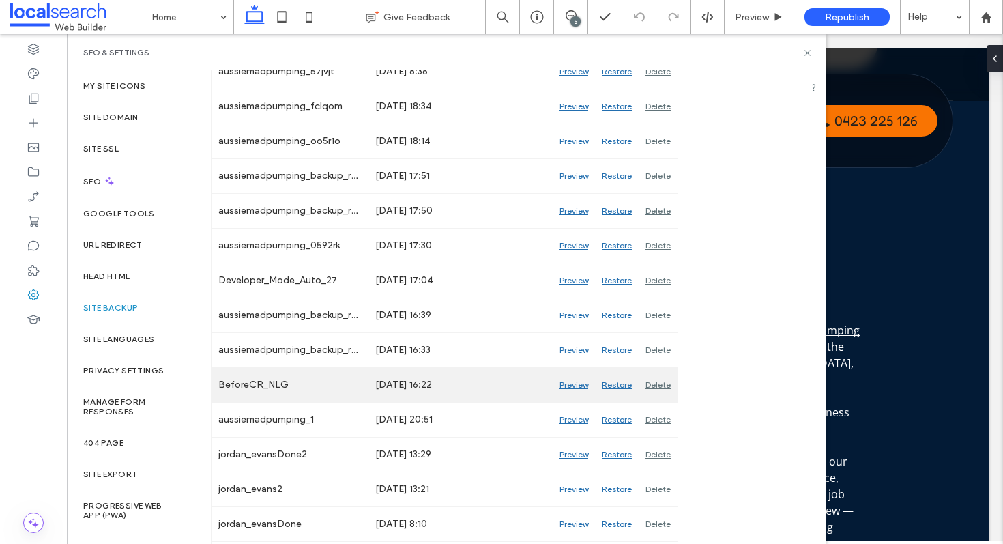
click at [566, 384] on div "Preview" at bounding box center [574, 385] width 42 height 34
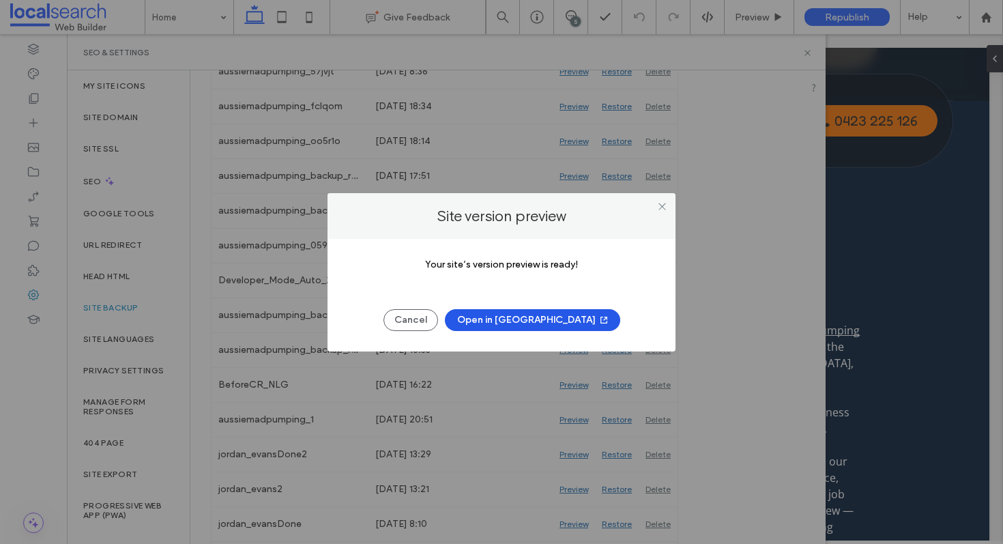
click at [523, 319] on button "Open in [GEOGRAPHIC_DATA]" at bounding box center [532, 320] width 175 height 22
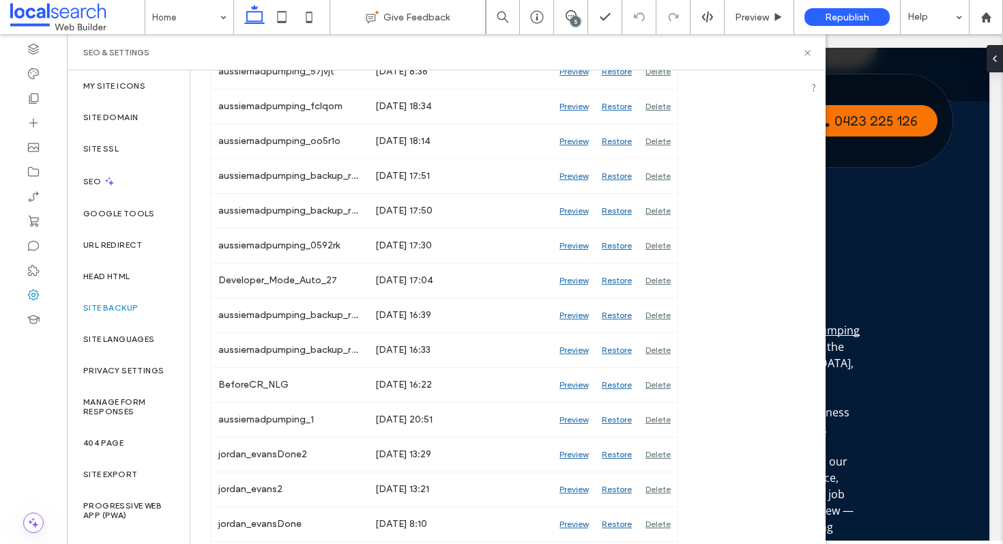
click at [813, 53] on div "SEO & Settings" at bounding box center [446, 52] width 759 height 36
click at [805, 50] on use at bounding box center [806, 52] width 5 height 5
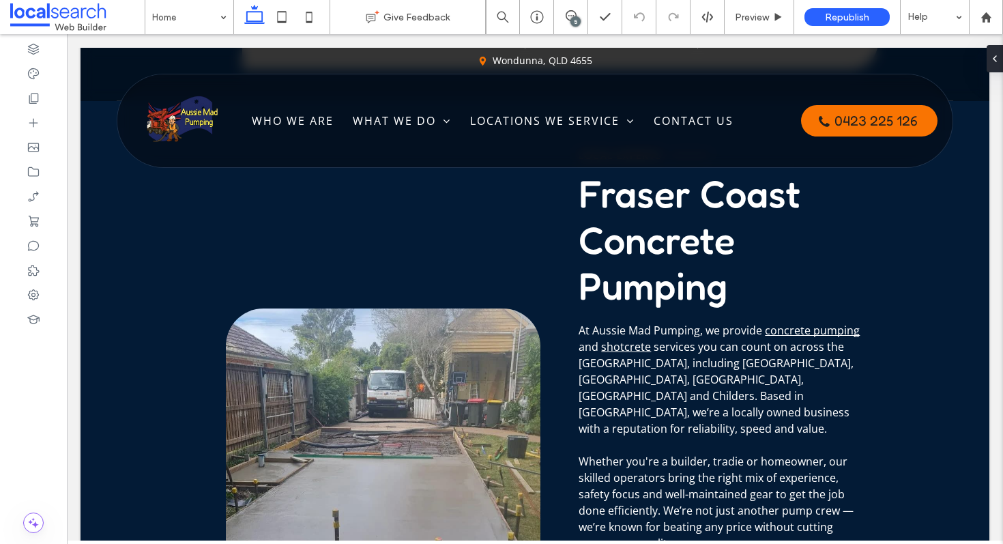
click at [577, 19] on div "5" at bounding box center [575, 21] width 10 height 10
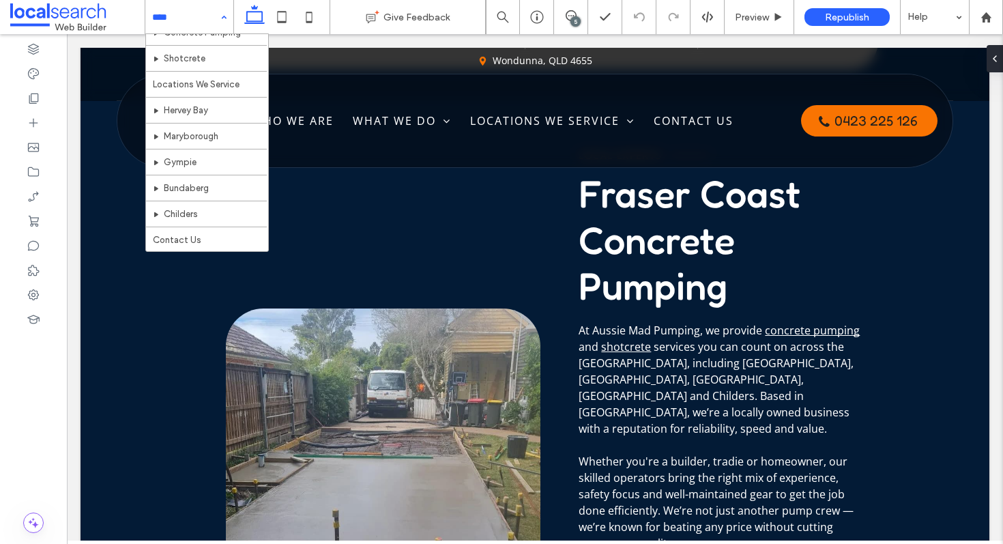
scroll to position [100, 0]
click at [575, 16] on div "5" at bounding box center [575, 21] width 10 height 10
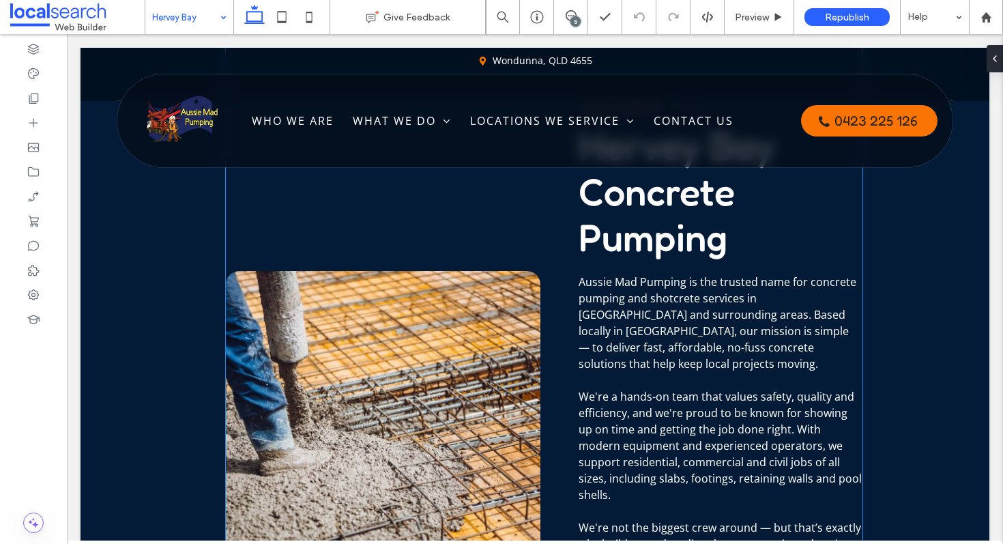
scroll to position [700, 0]
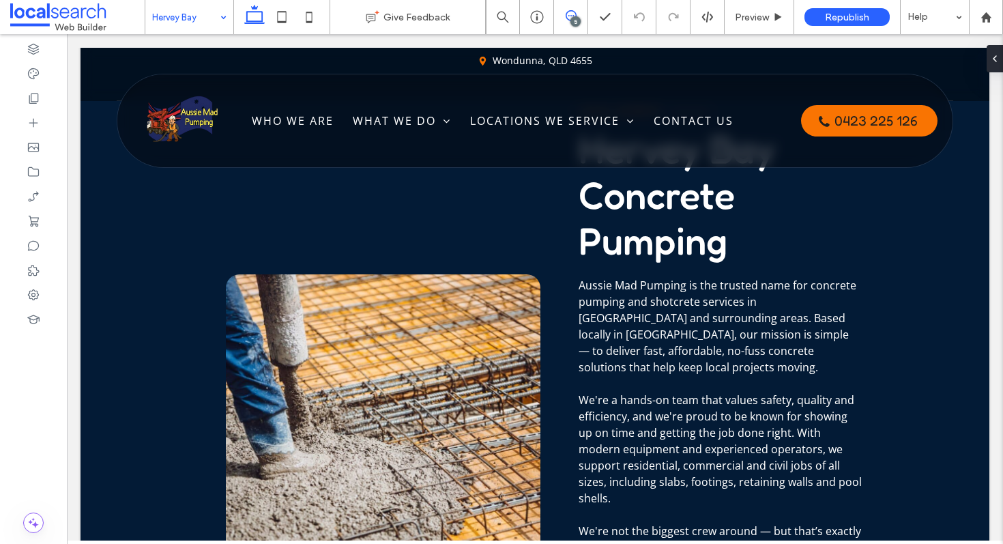
click at [572, 15] on use at bounding box center [571, 15] width 11 height 11
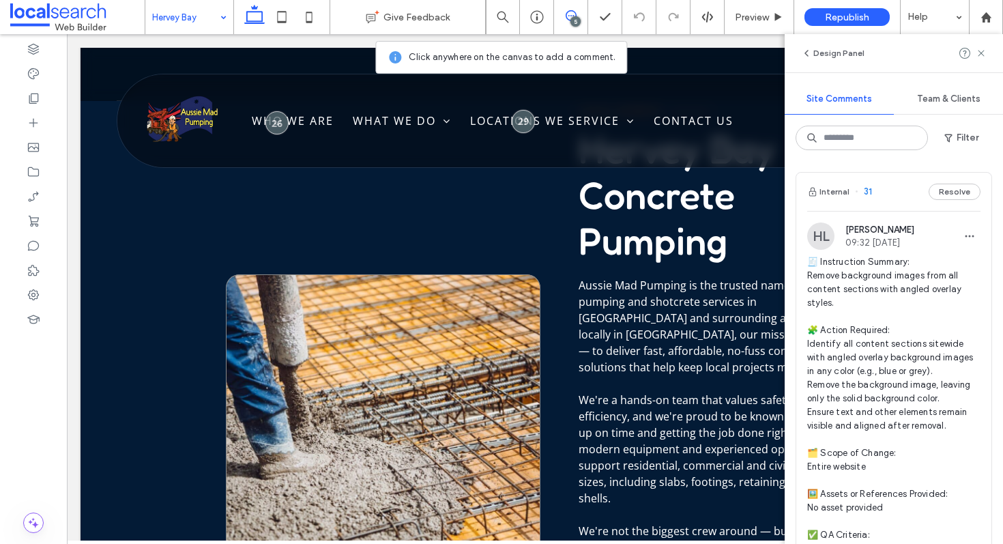
click at [280, 274] on link at bounding box center [383, 418] width 315 height 288
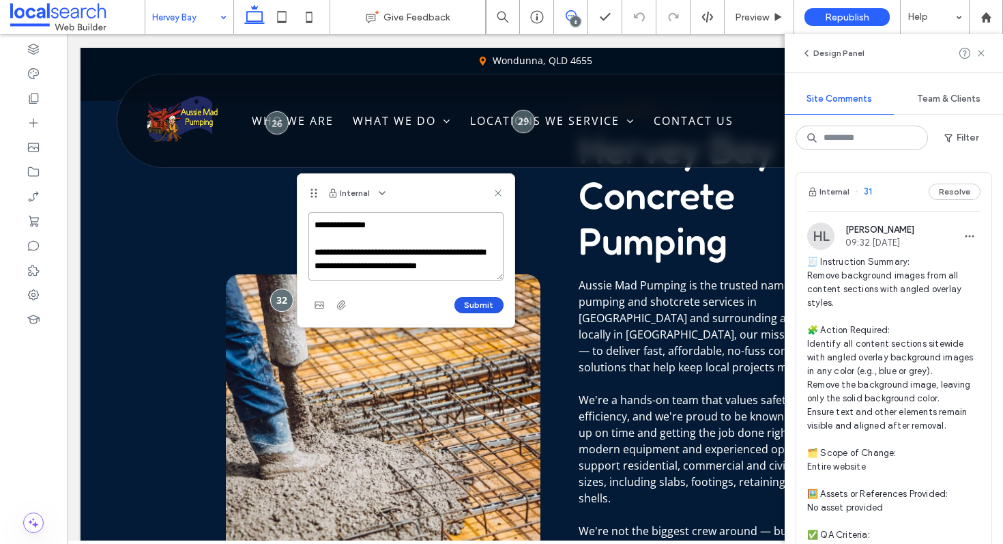
type textarea "**********"
click at [484, 304] on button "Submit" at bounding box center [478, 305] width 49 height 16
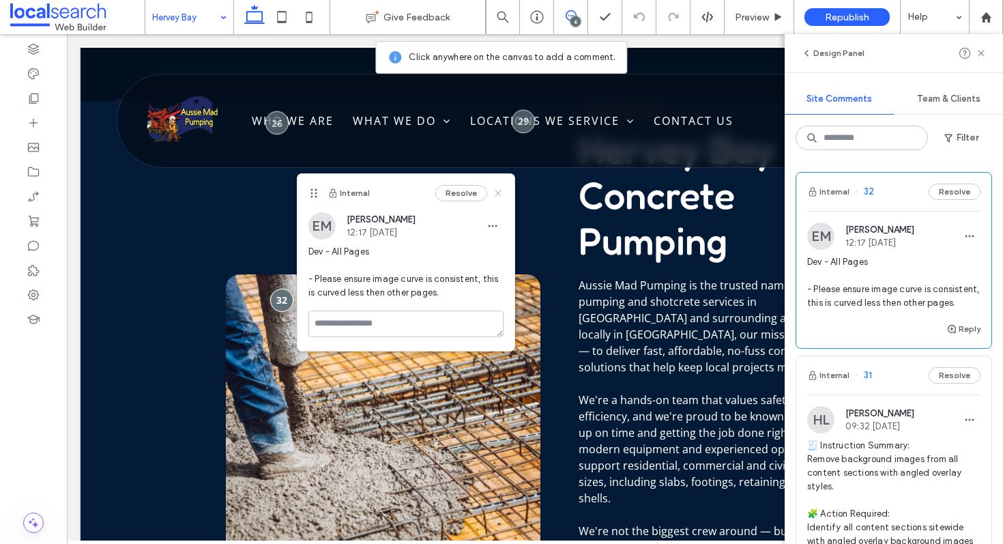
click at [501, 190] on use at bounding box center [498, 193] width 6 height 6
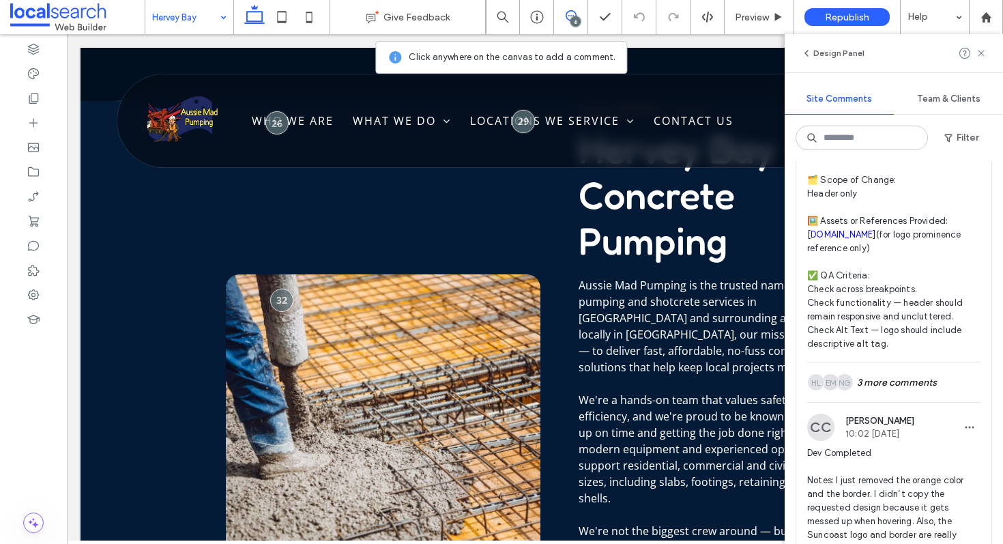
scroll to position [2754, 0]
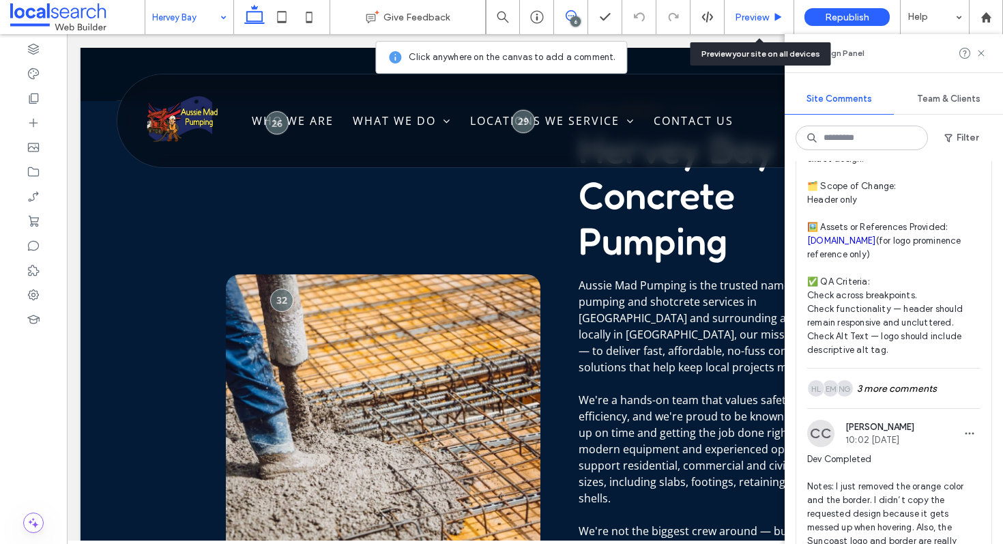
click at [749, 14] on span "Preview" at bounding box center [752, 18] width 34 height 12
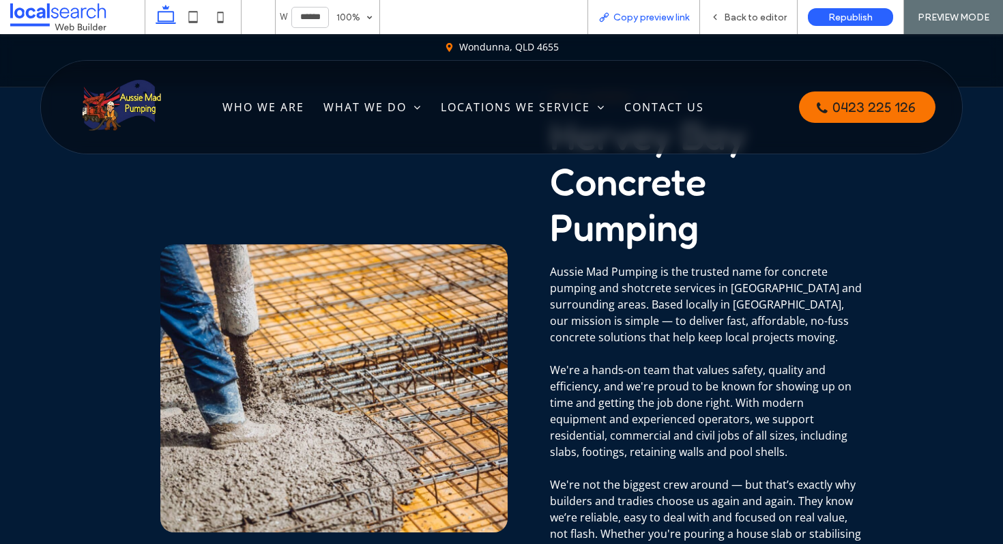
click at [654, 16] on span "Copy preview link" at bounding box center [651, 18] width 76 height 12
click at [733, 16] on span "Back to editor" at bounding box center [755, 18] width 63 height 12
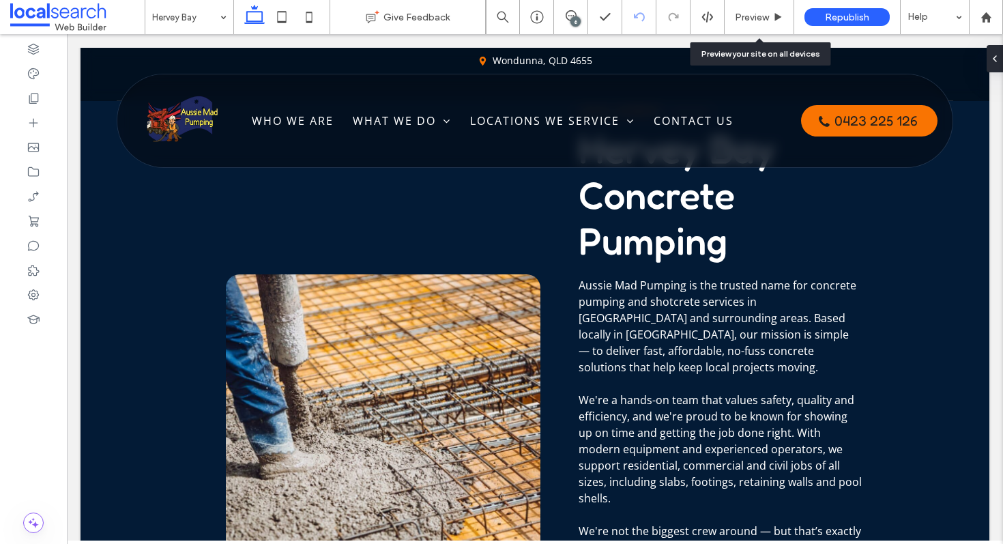
scroll to position [716, 0]
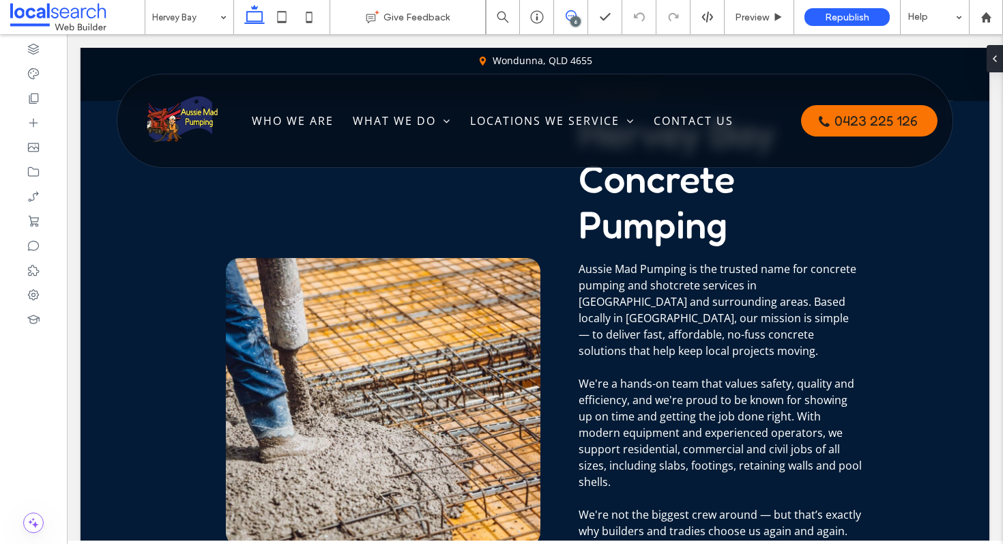
click at [568, 20] on use at bounding box center [571, 15] width 11 height 11
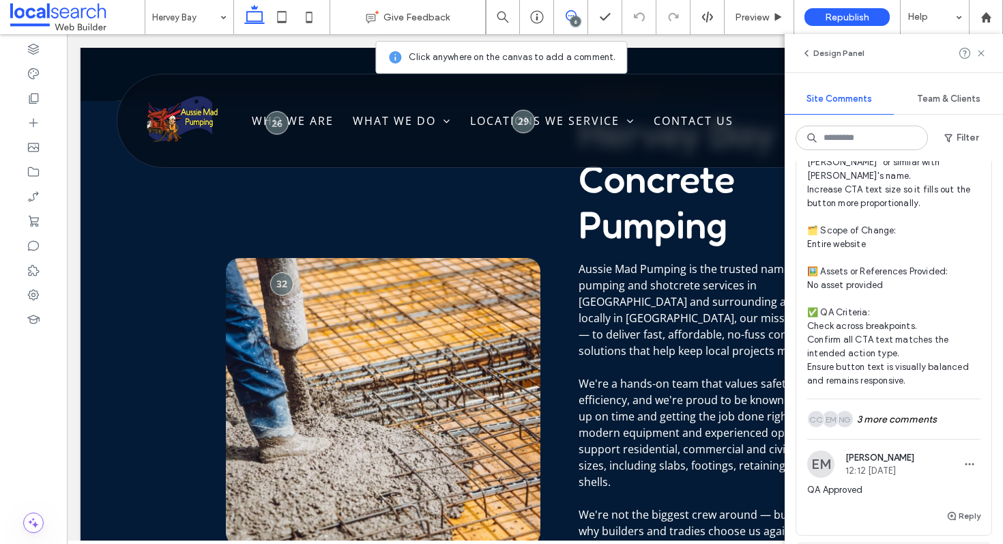
scroll to position [2117, 0]
click at [871, 434] on div "NG EM CC 3 more comments" at bounding box center [893, 418] width 173 height 40
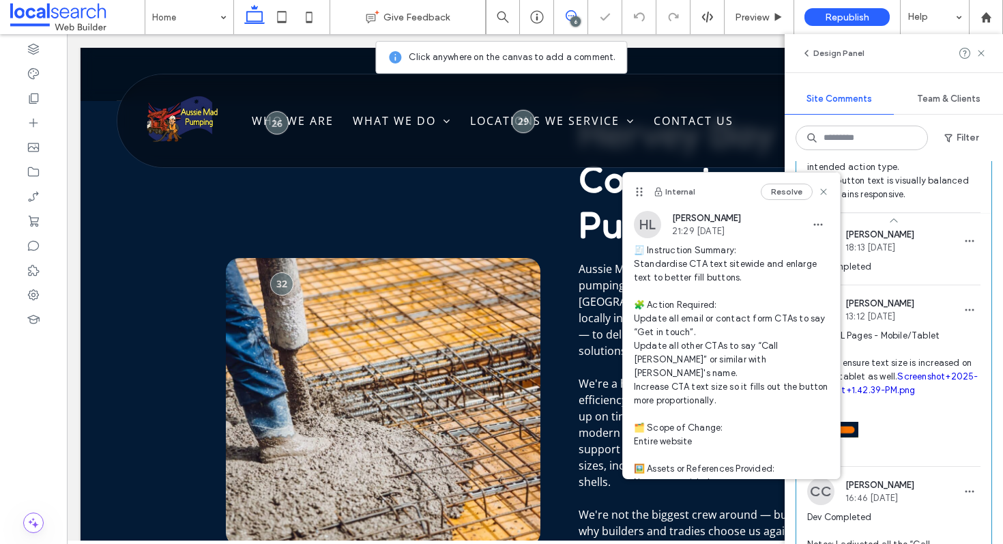
scroll to position [2312, 0]
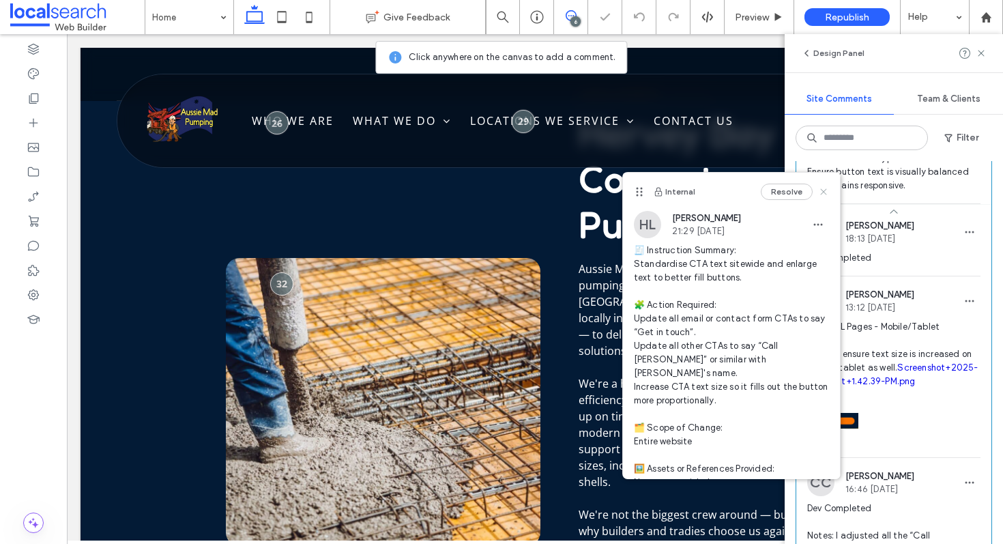
click at [818, 190] on icon at bounding box center [823, 191] width 11 height 11
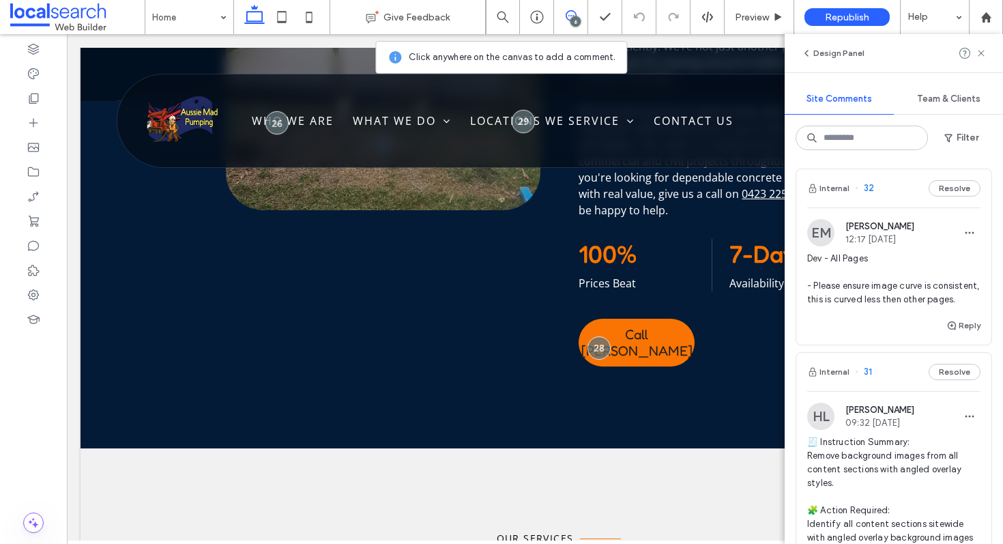
scroll to position [0, 0]
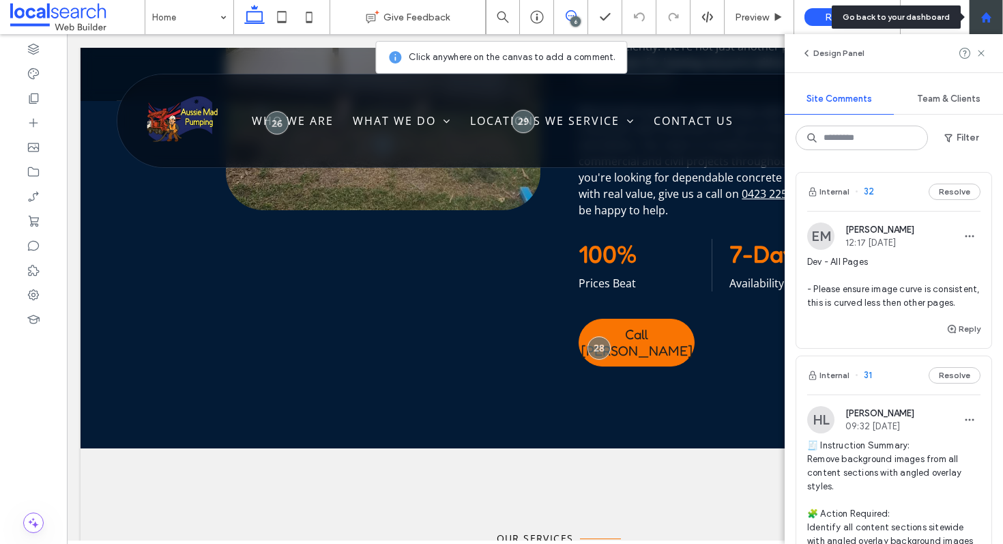
click at [992, 20] on div at bounding box center [986, 18] width 33 height 12
